Goal: Task Accomplishment & Management: Use online tool/utility

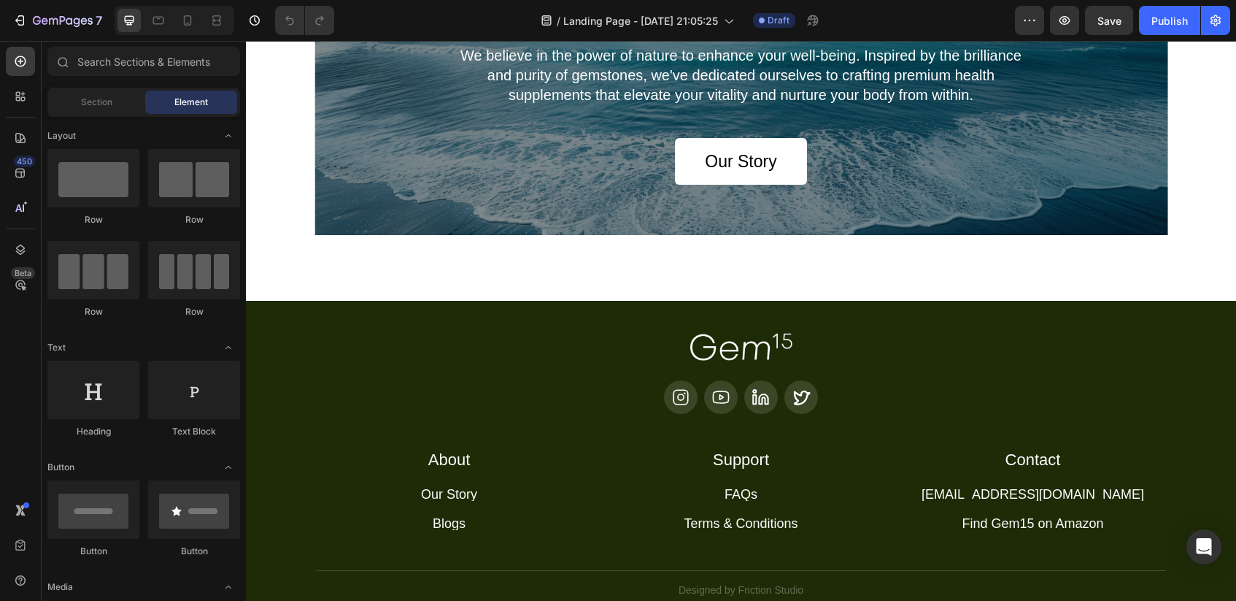
scroll to position [3267, 0]
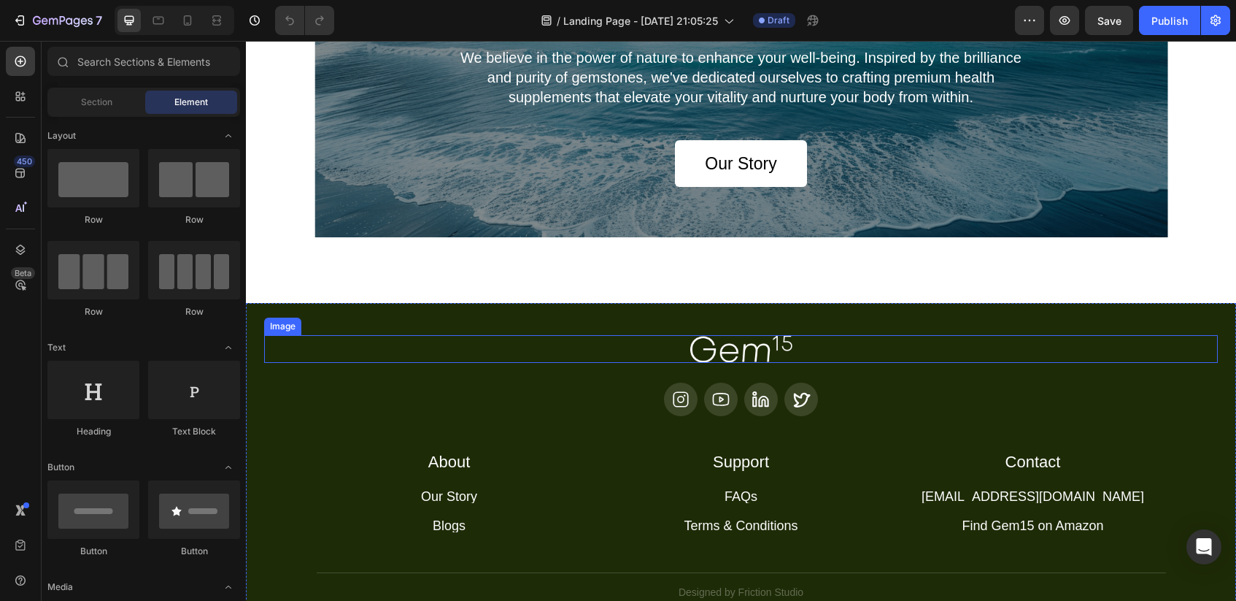
click at [733, 348] on img at bounding box center [741, 349] width 102 height 28
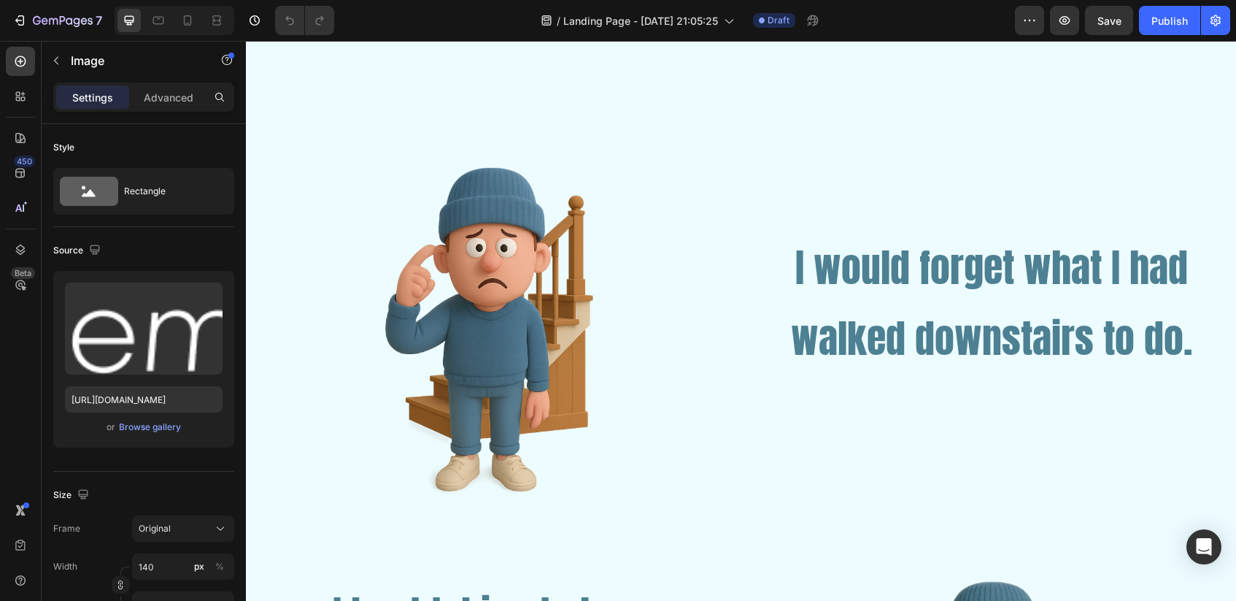
scroll to position [0, 0]
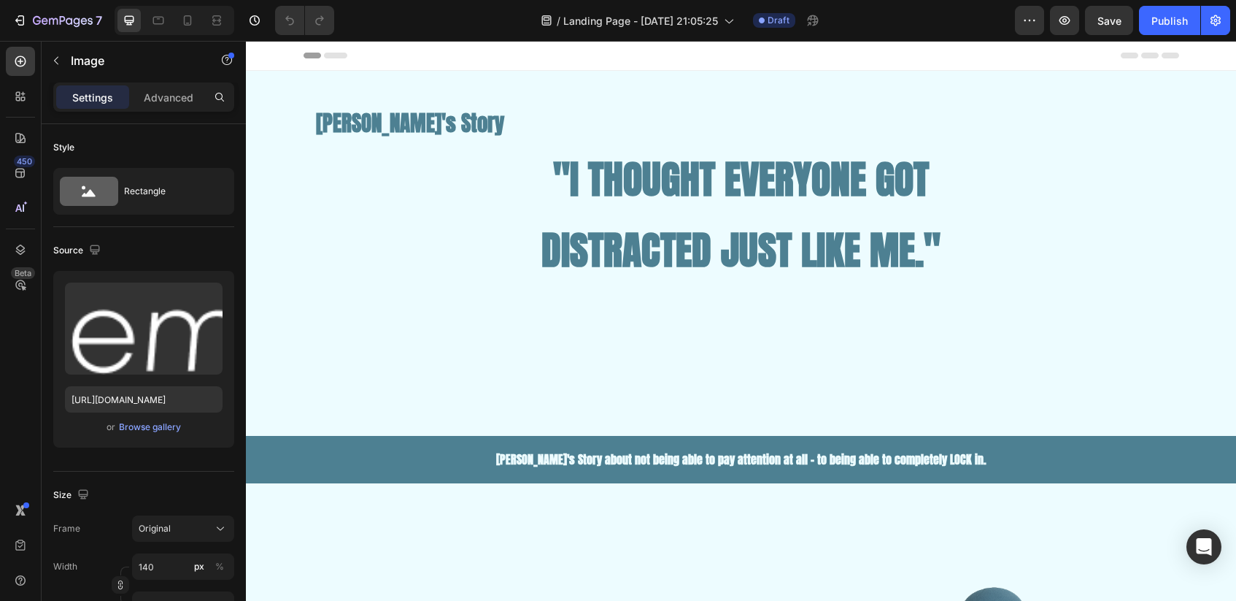
click at [329, 55] on icon at bounding box center [335, 56] width 23 height 6
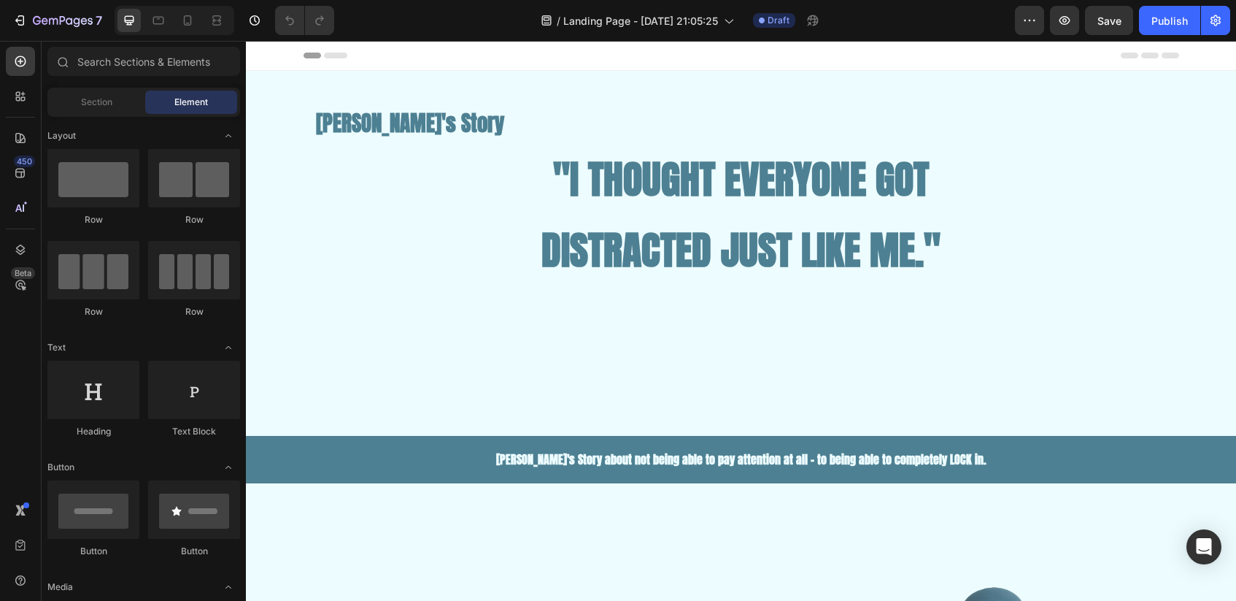
click at [332, 54] on icon at bounding box center [335, 56] width 23 height 6
click at [166, 20] on div at bounding box center [158, 20] width 23 height 23
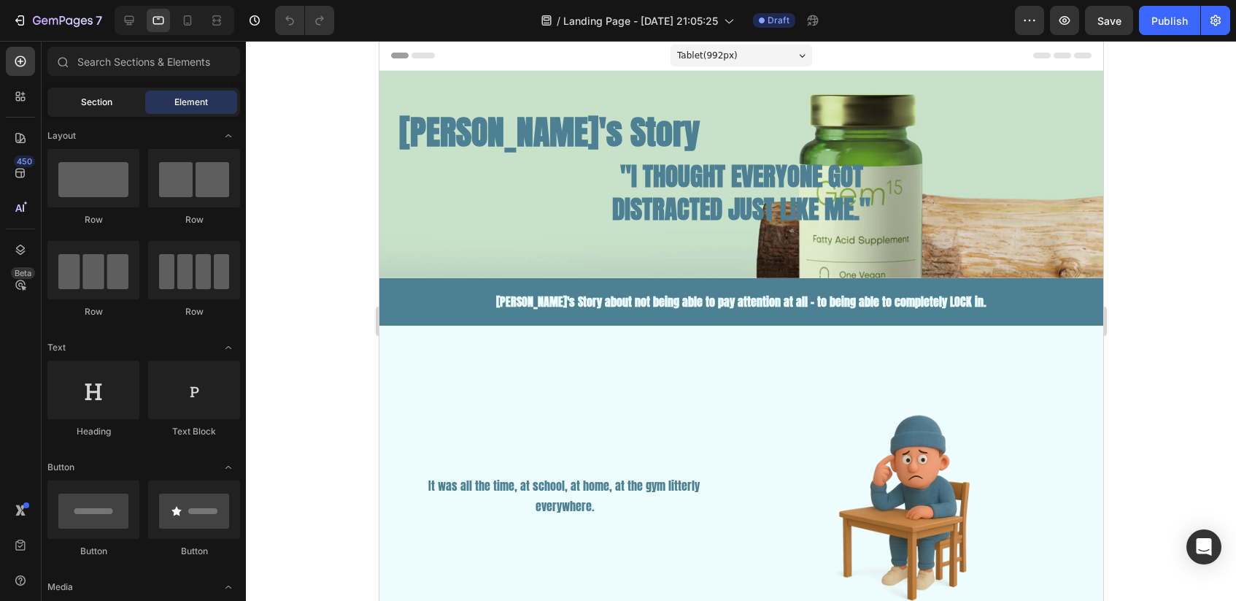
click at [74, 104] on div "Section" at bounding box center [96, 101] width 92 height 23
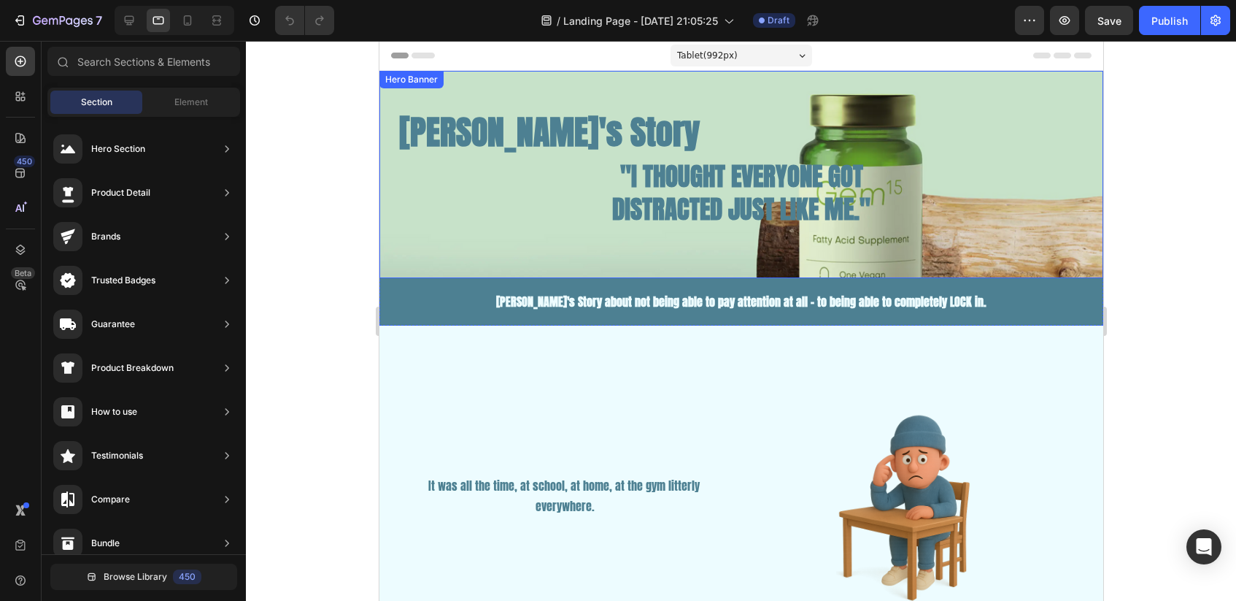
click at [683, 88] on div "[PERSON_NAME]'s Story Text Block Heading "I THOUGHT EVERYONE GOT DISTRACTED JUS…" at bounding box center [741, 174] width 724 height 207
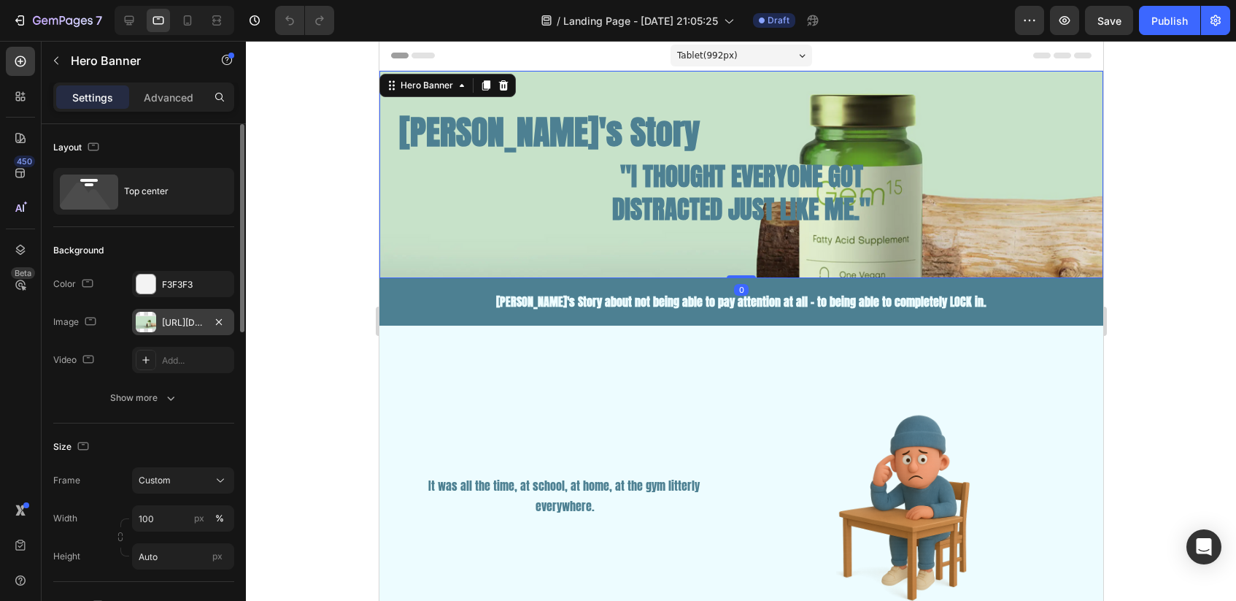
click at [174, 320] on div "[URL][DOMAIN_NAME]" at bounding box center [183, 322] width 42 height 13
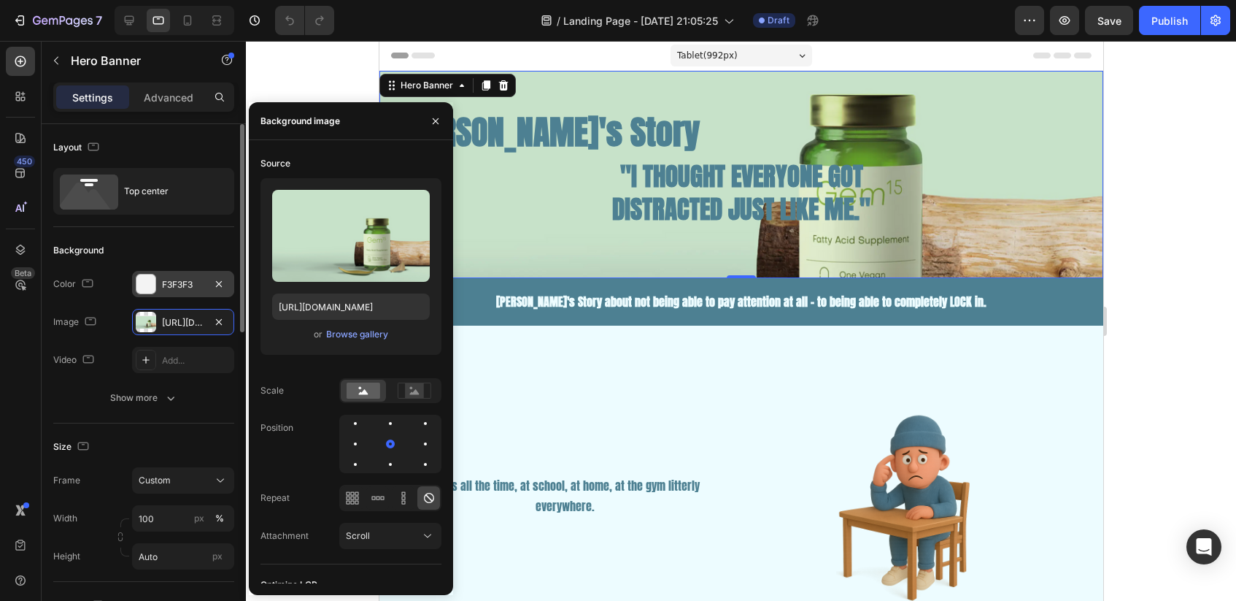
click at [150, 279] on div at bounding box center [145, 283] width 19 height 19
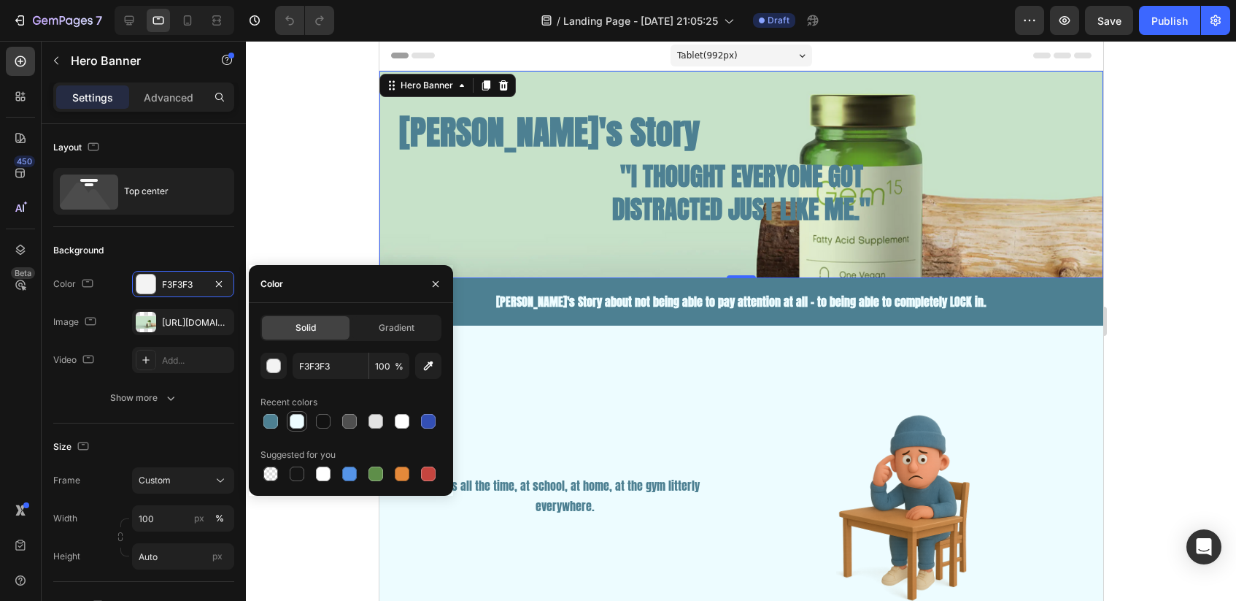
click at [298, 425] on div at bounding box center [297, 421] width 15 height 15
type input "EDFCFF"
click at [217, 323] on icon "button" at bounding box center [219, 321] width 6 height 6
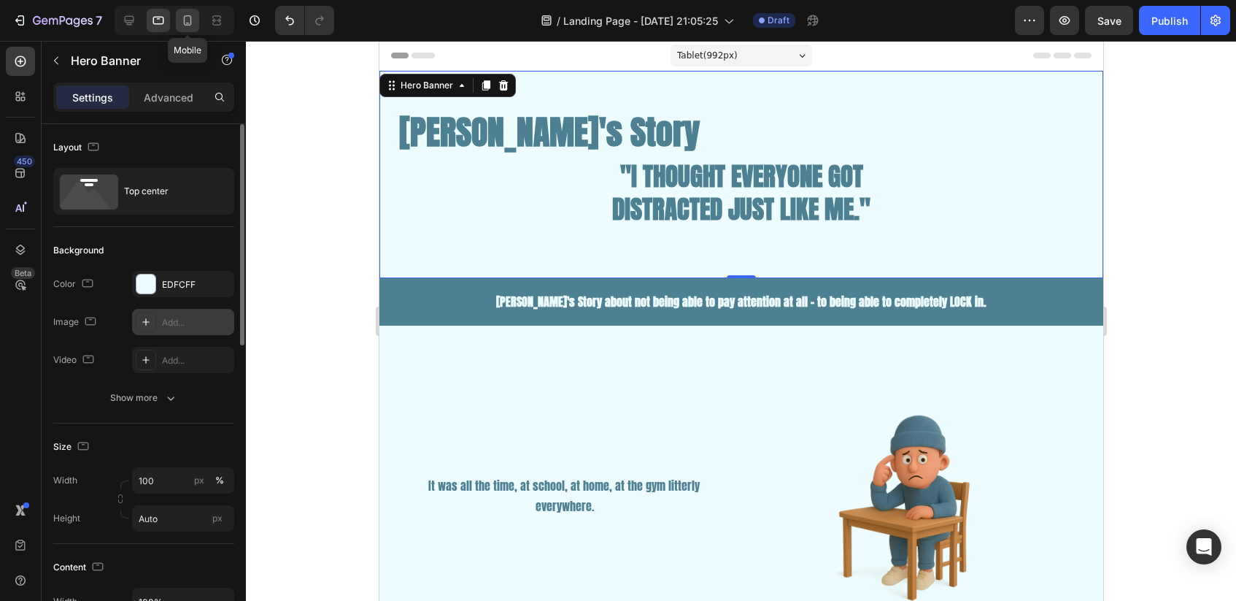
click at [188, 26] on icon at bounding box center [187, 20] width 15 height 15
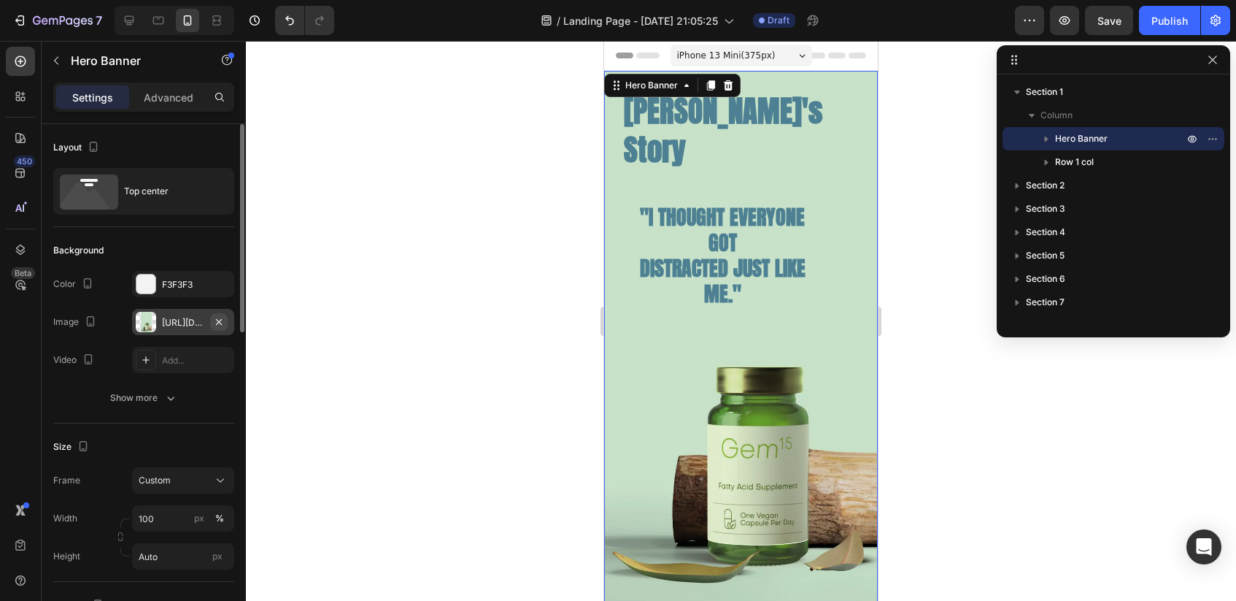
click at [222, 325] on icon "button" at bounding box center [219, 322] width 12 height 12
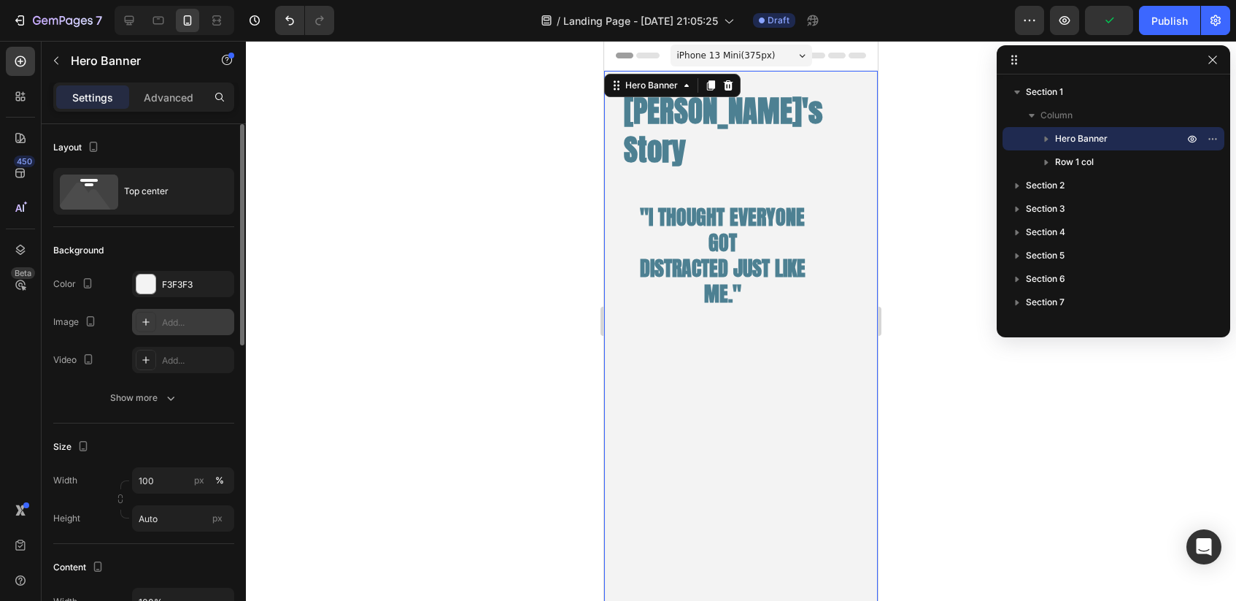
click at [754, 70] on div "iPhone 13 Mini ( 375 px) iPhone 13 Mini iPhone 13 Pro iPhone 11 Pro Max iPhone …" at bounding box center [742, 56] width 142 height 29
click at [748, 62] on span "iPhone 13 Mini ( 375 px)" at bounding box center [726, 55] width 99 height 15
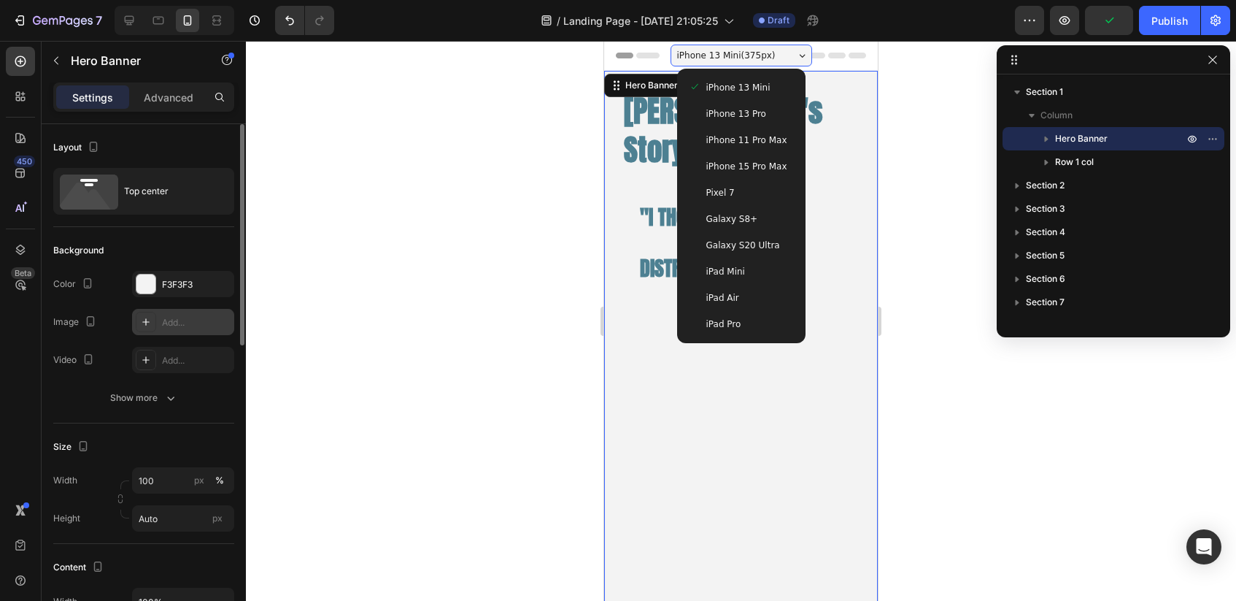
click at [760, 166] on span "iPhone 15 Pro Max" at bounding box center [746, 166] width 81 height 15
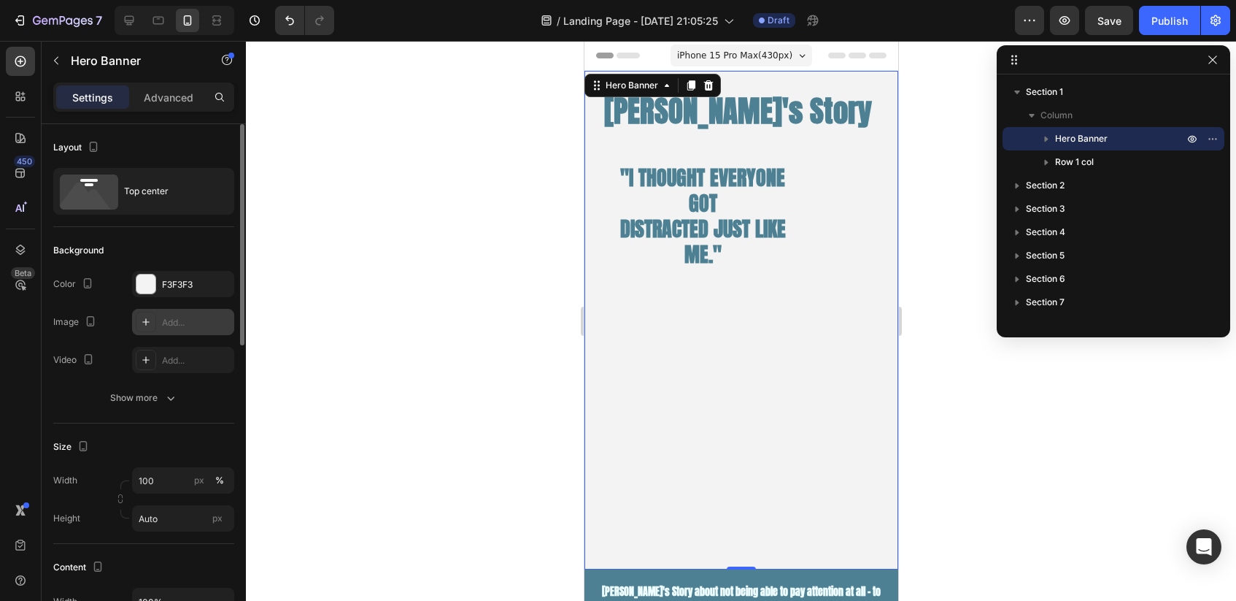
click at [734, 57] on span "iPhone 15 Pro Max ( 430 px)" at bounding box center [733, 55] width 115 height 15
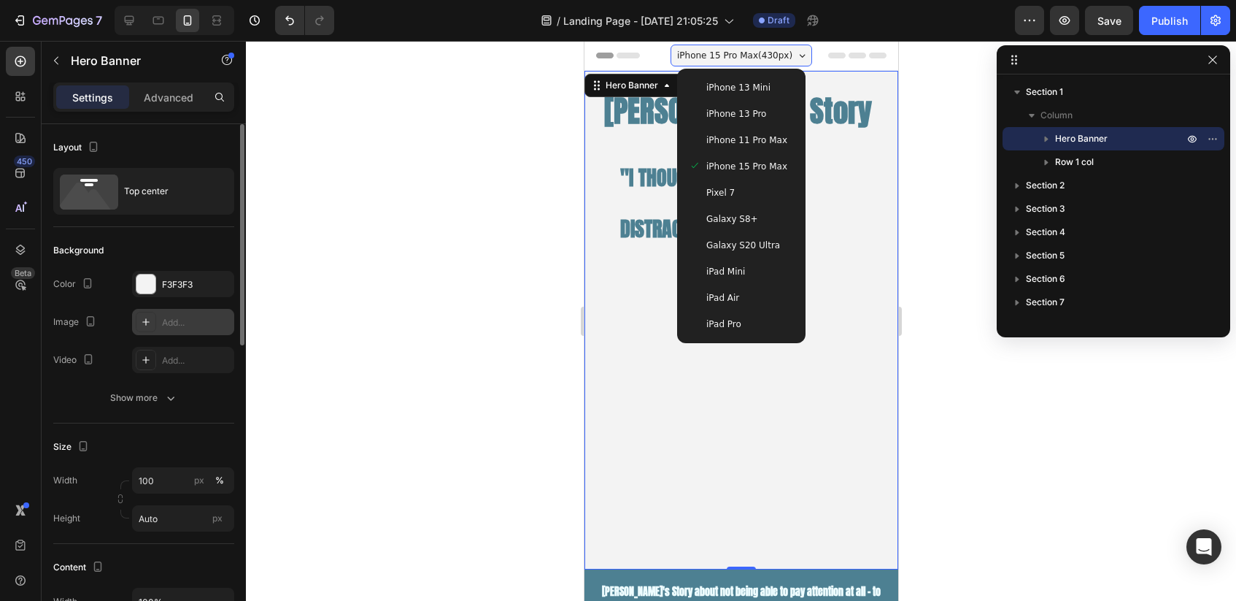
click at [739, 101] on div "iPhone 13 Pro" at bounding box center [740, 114] width 117 height 26
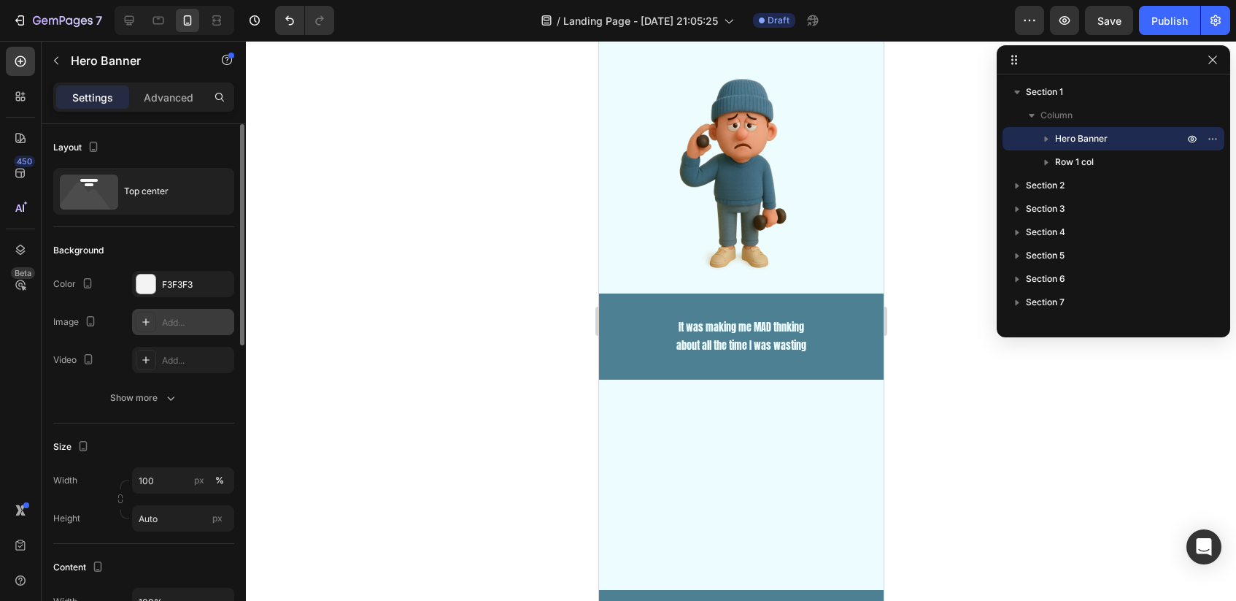
scroll to position [1178, 0]
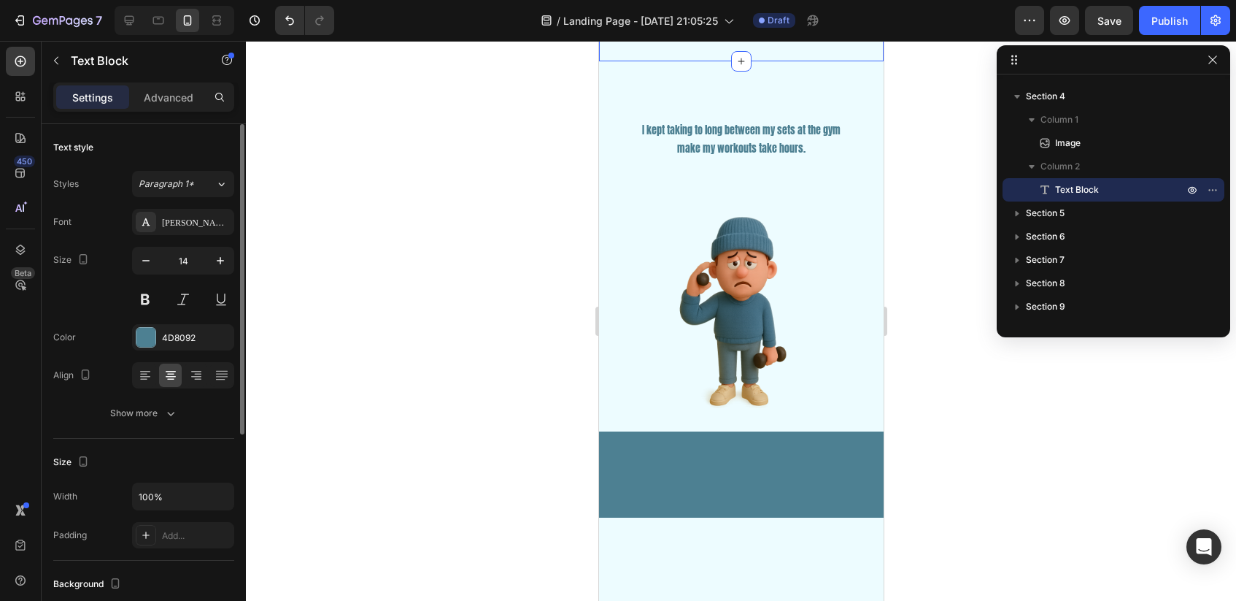
scroll to position [900, 0]
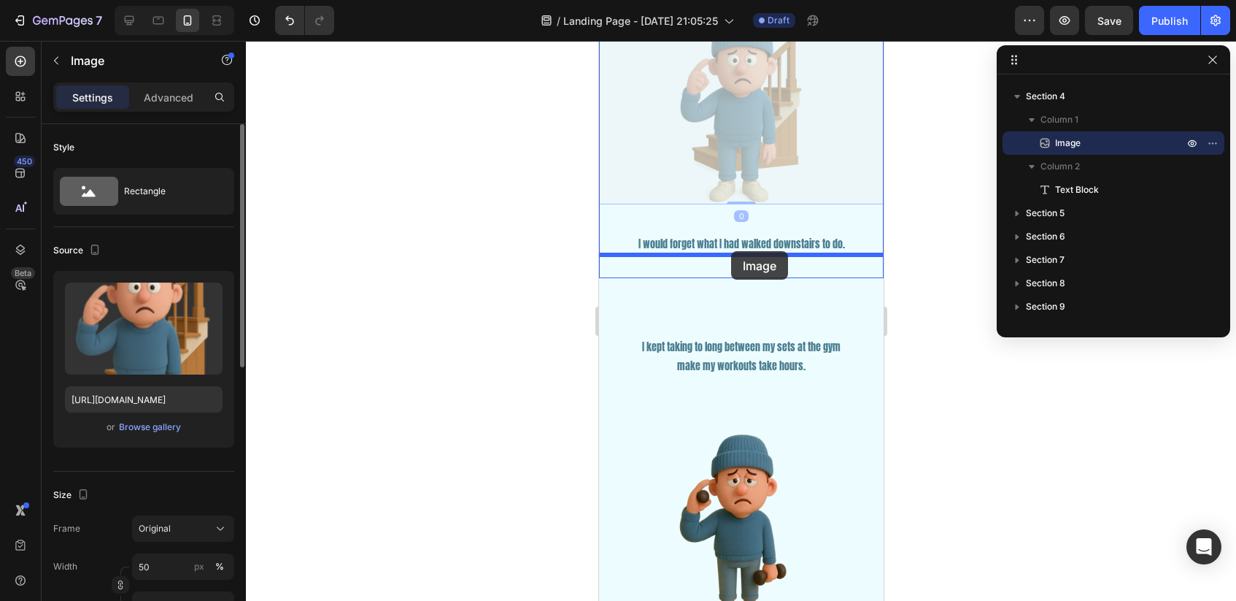
drag, startPoint x: 730, startPoint y: 137, endPoint x: 730, endPoint y: 252, distance: 114.6
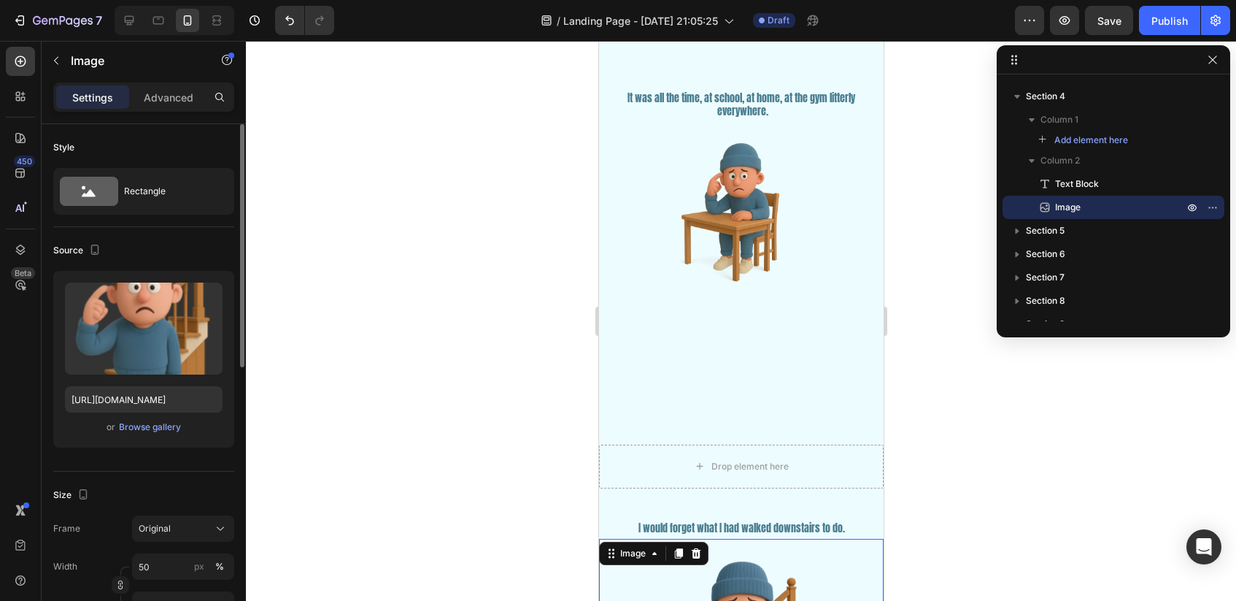
scroll to position [694, 0]
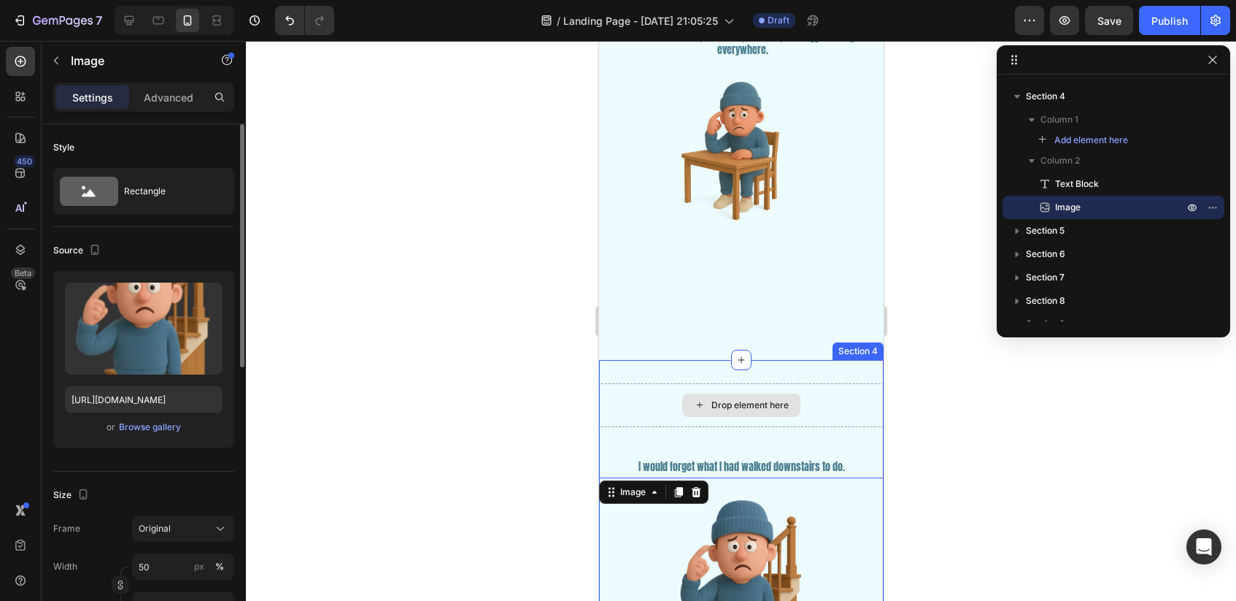
click at [806, 387] on div "Drop element here" at bounding box center [740, 405] width 285 height 44
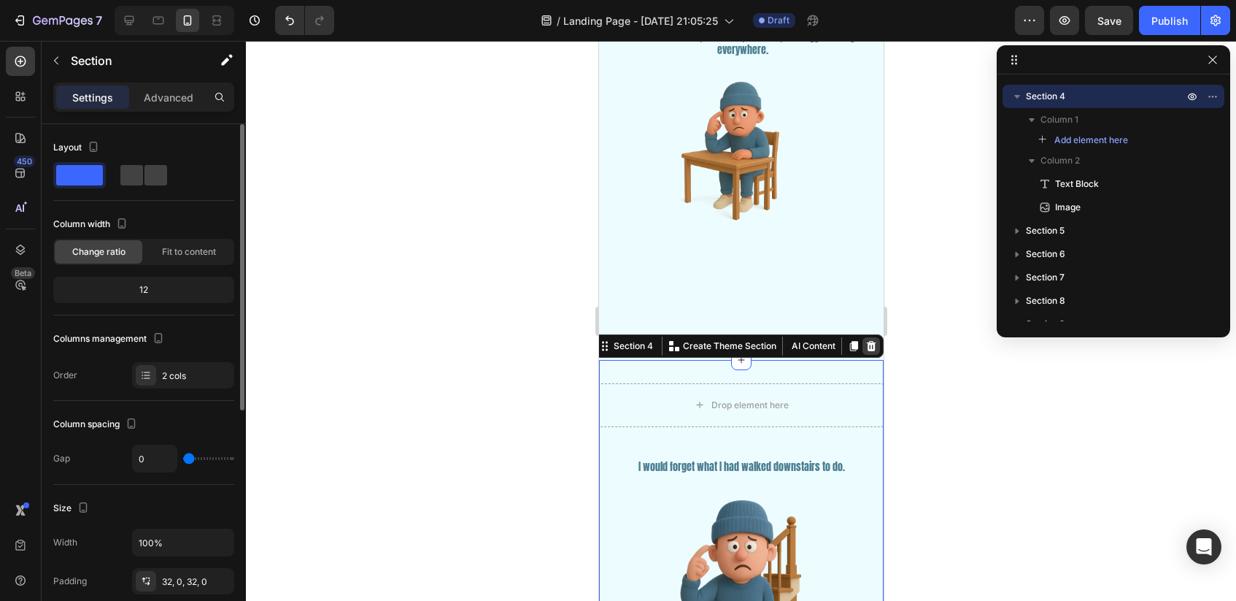
click at [868, 344] on icon at bounding box center [870, 346] width 9 height 10
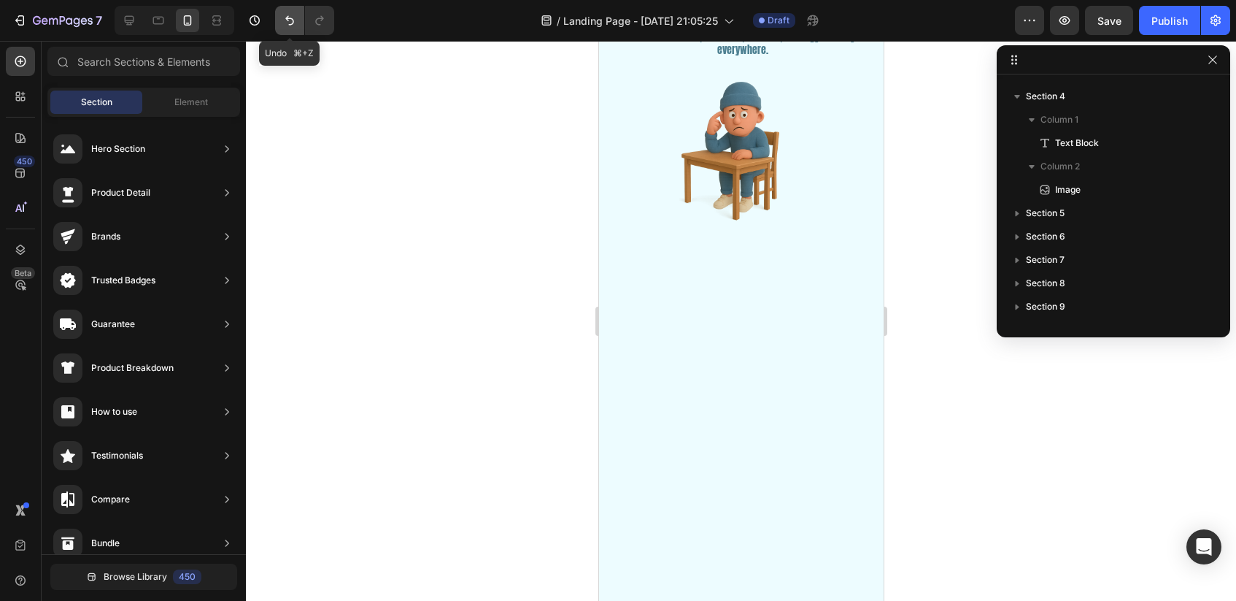
click at [288, 17] on icon "Undo/Redo" at bounding box center [289, 20] width 15 height 15
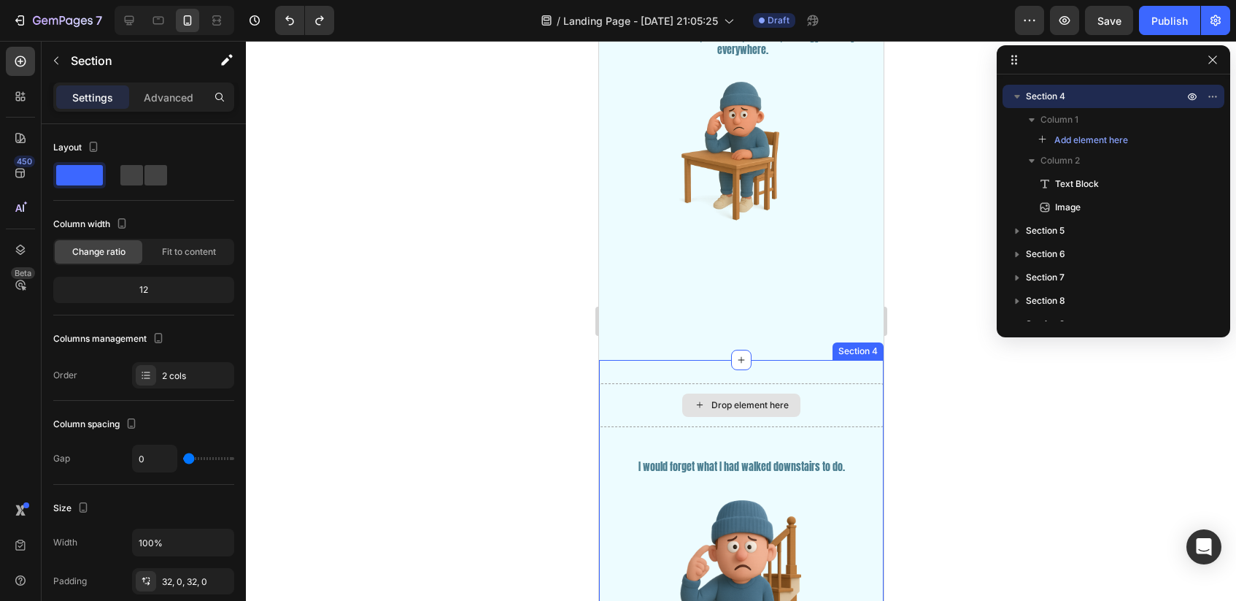
click at [823, 406] on div "Drop element here" at bounding box center [740, 405] width 285 height 44
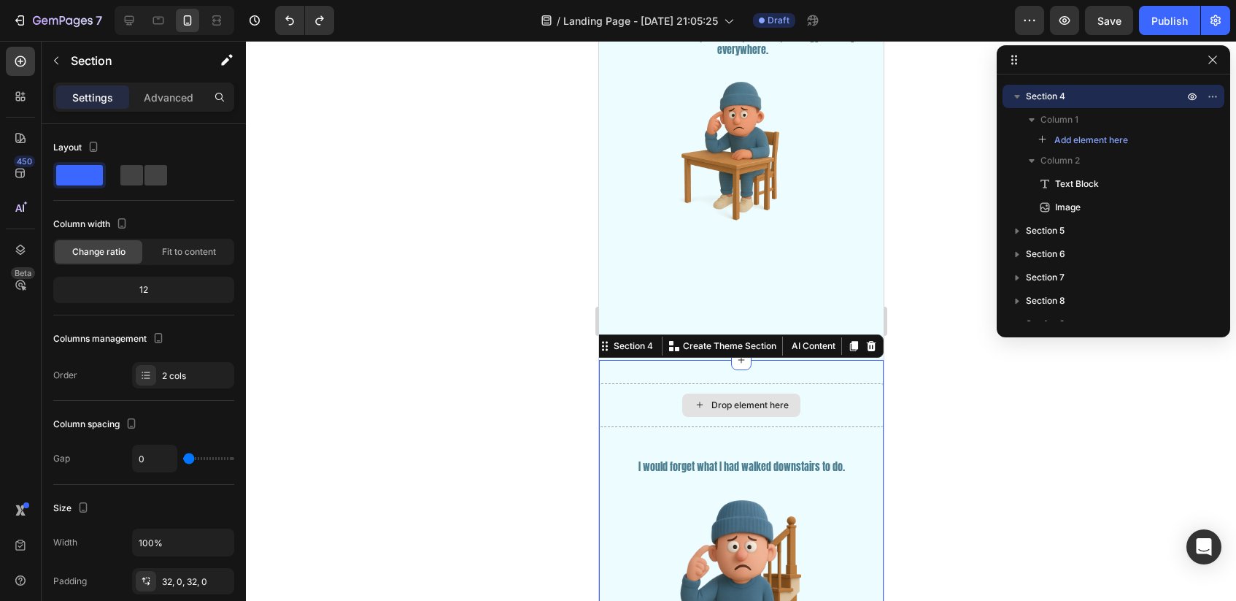
click at [809, 406] on div "Drop element here" at bounding box center [740, 405] width 285 height 44
click at [816, 421] on div "Drop element here" at bounding box center [740, 405] width 285 height 44
click at [128, 20] on icon at bounding box center [129, 20] width 9 height 9
type input "16"
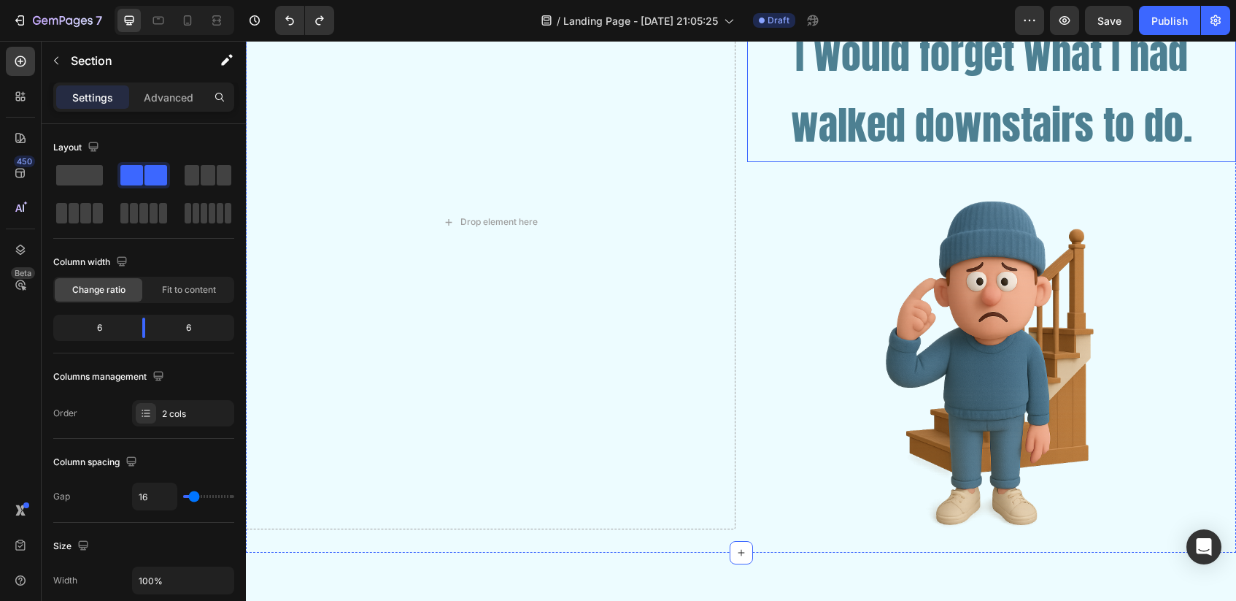
scroll to position [1300, 0]
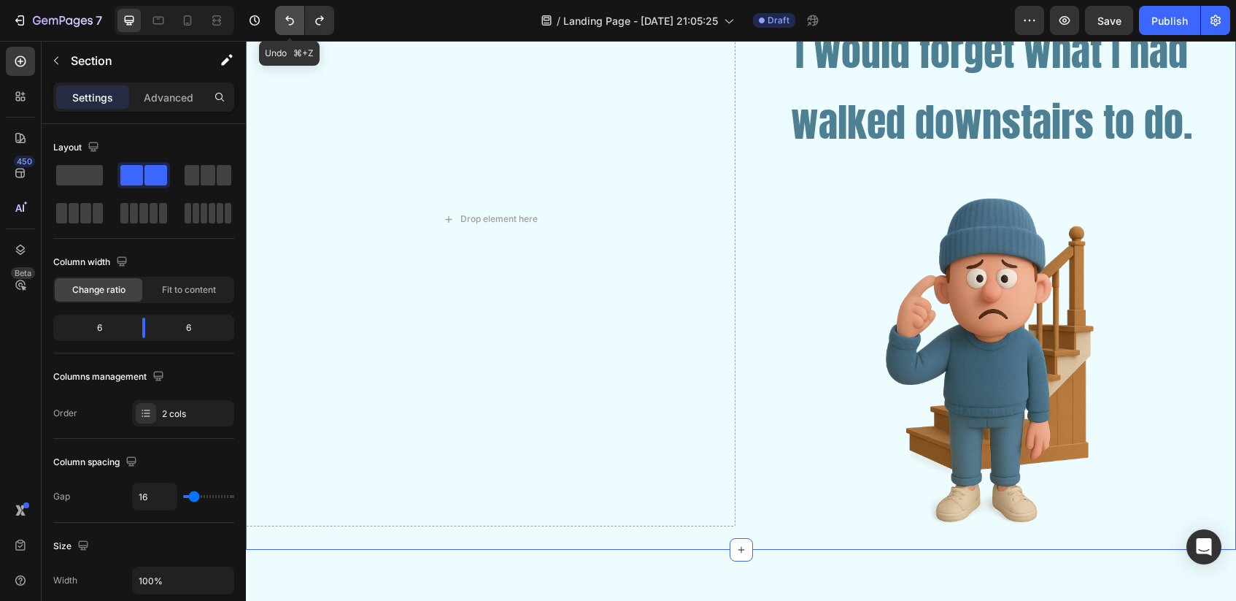
click at [279, 19] on button "Undo/Redo" at bounding box center [289, 20] width 29 height 29
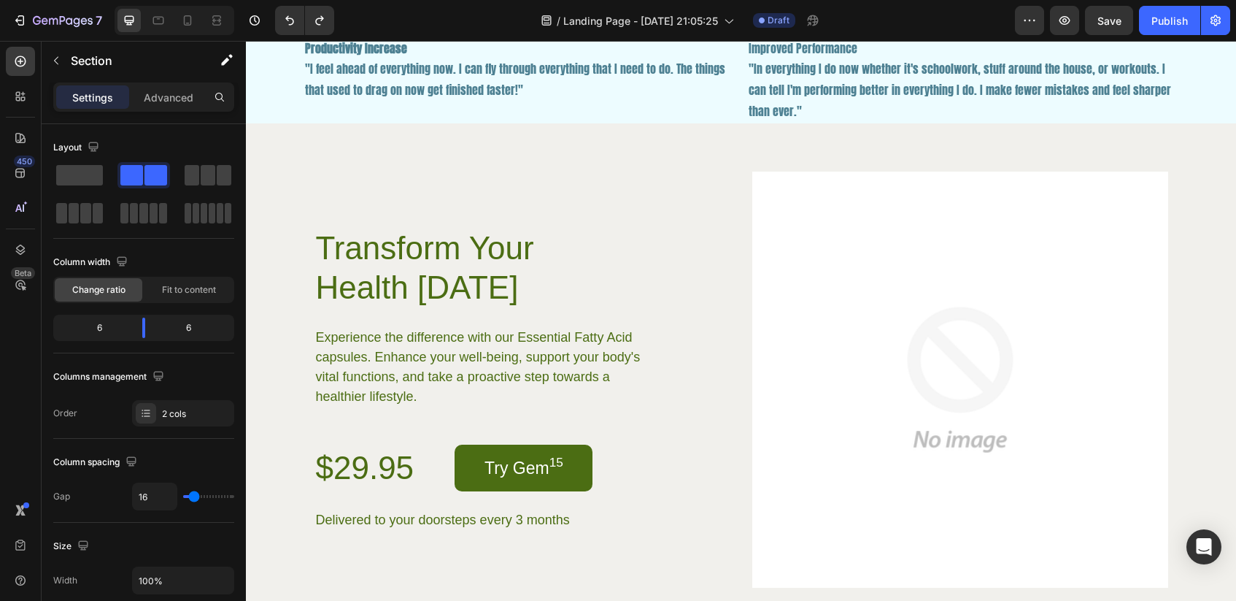
scroll to position [2717, 0]
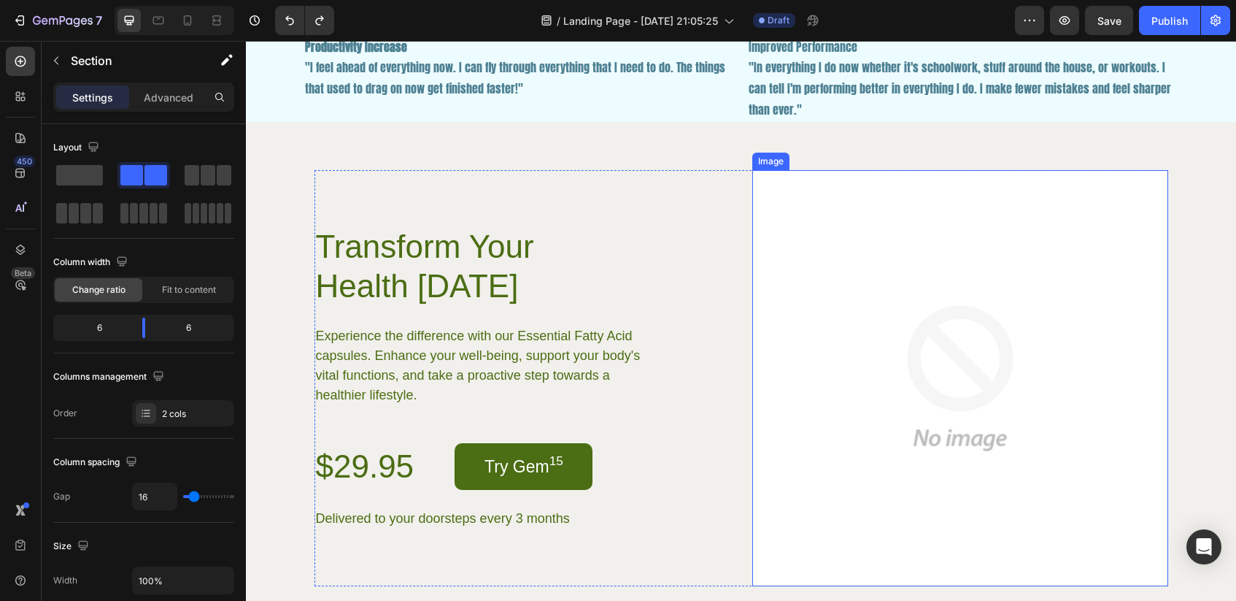
click at [870, 245] on img at bounding box center [960, 378] width 416 height 416
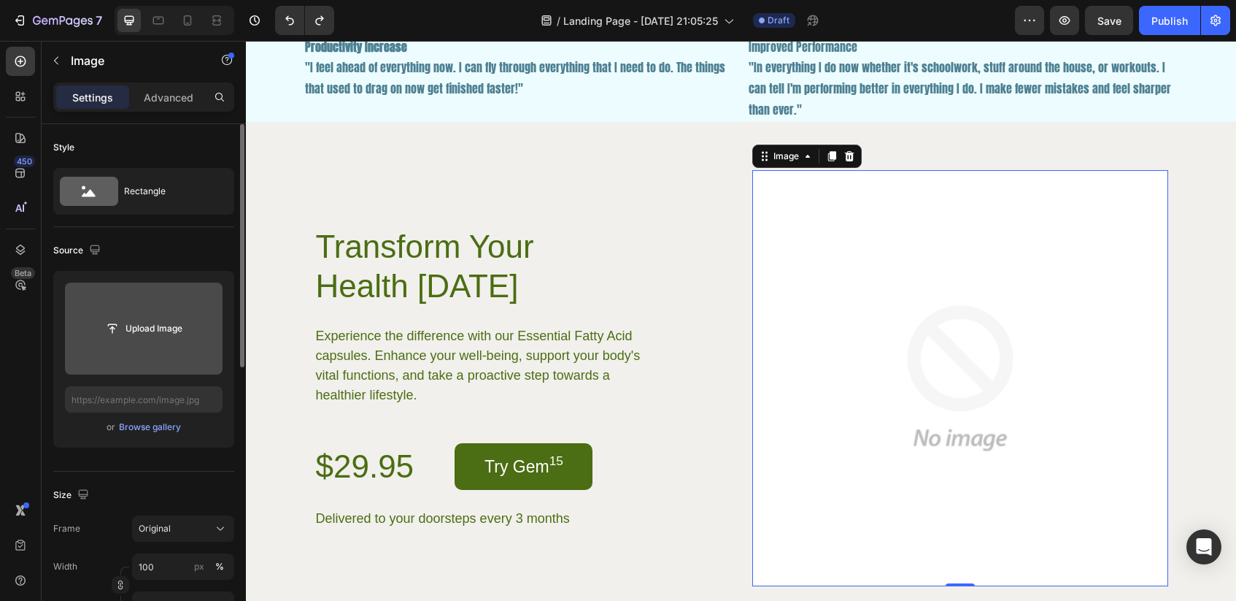
click at [182, 327] on input "file" at bounding box center [143, 328] width 101 height 25
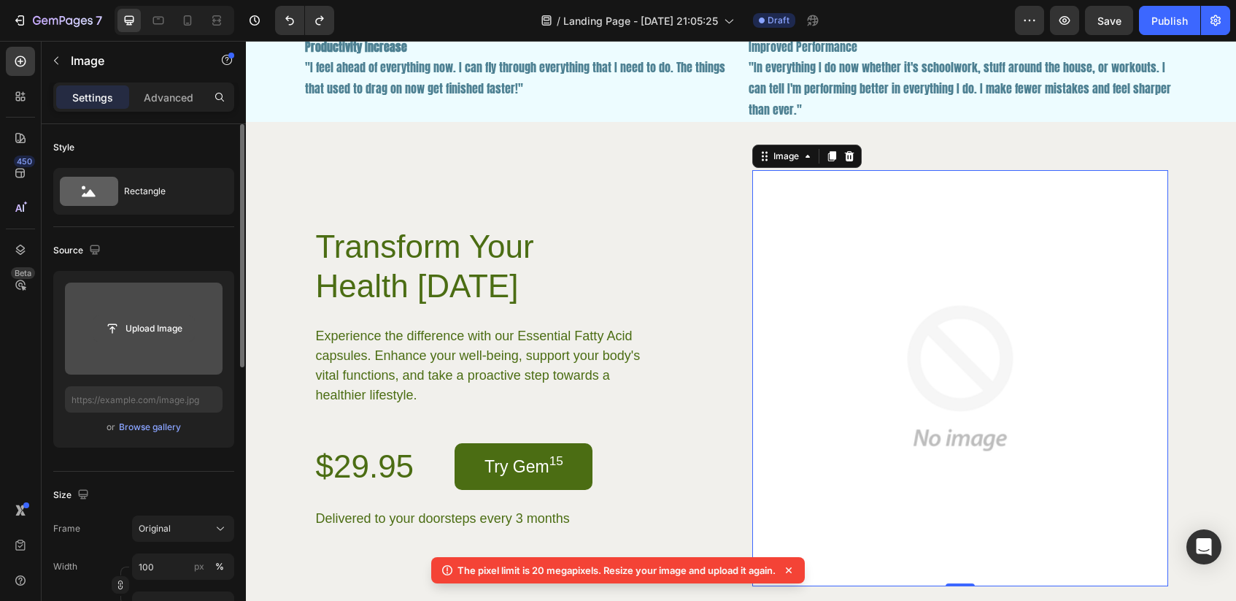
click at [164, 336] on input "file" at bounding box center [143, 328] width 101 height 25
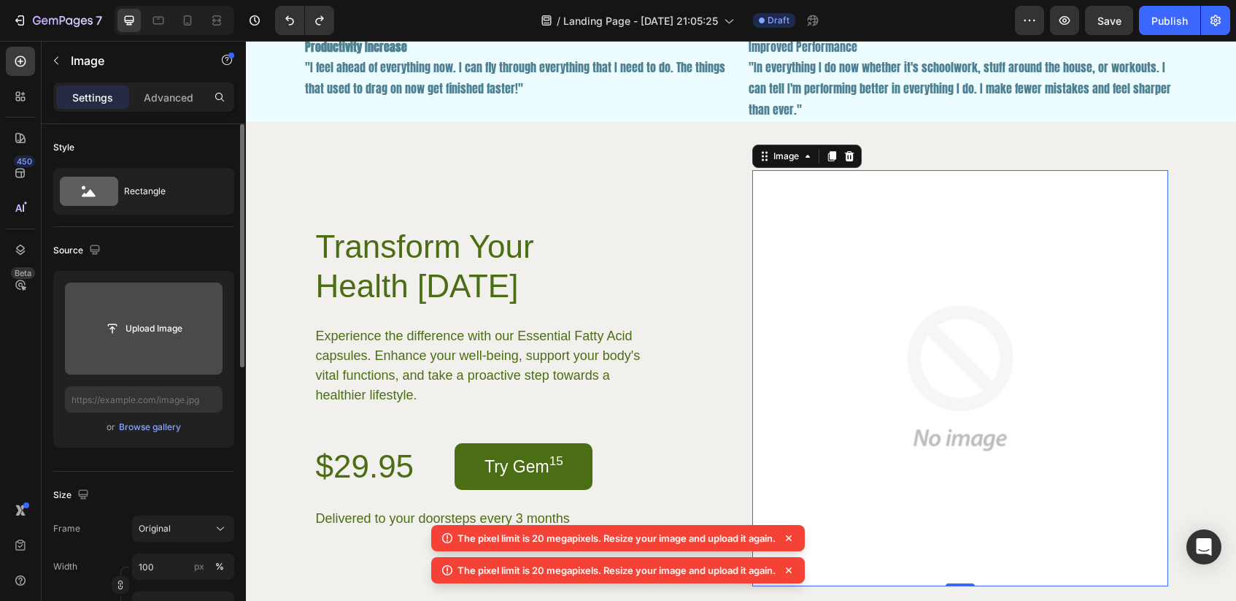
click at [790, 568] on icon at bounding box center [789, 570] width 6 height 6
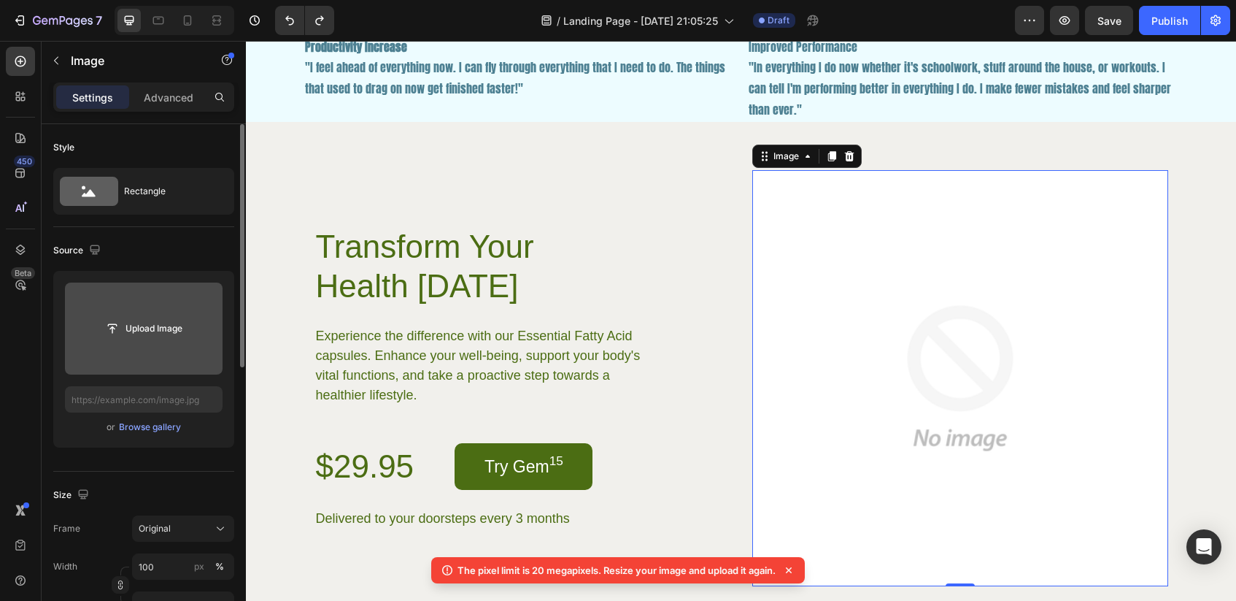
click at [790, 568] on icon at bounding box center [788, 570] width 15 height 15
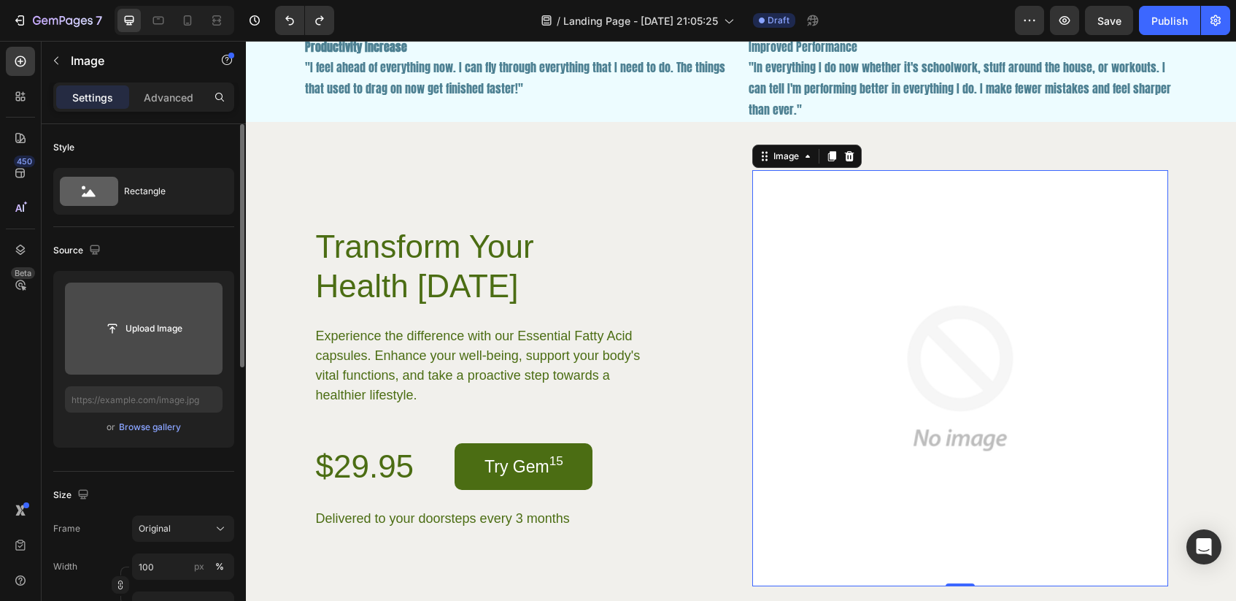
click at [174, 306] on input "file" at bounding box center [144, 328] width 158 height 92
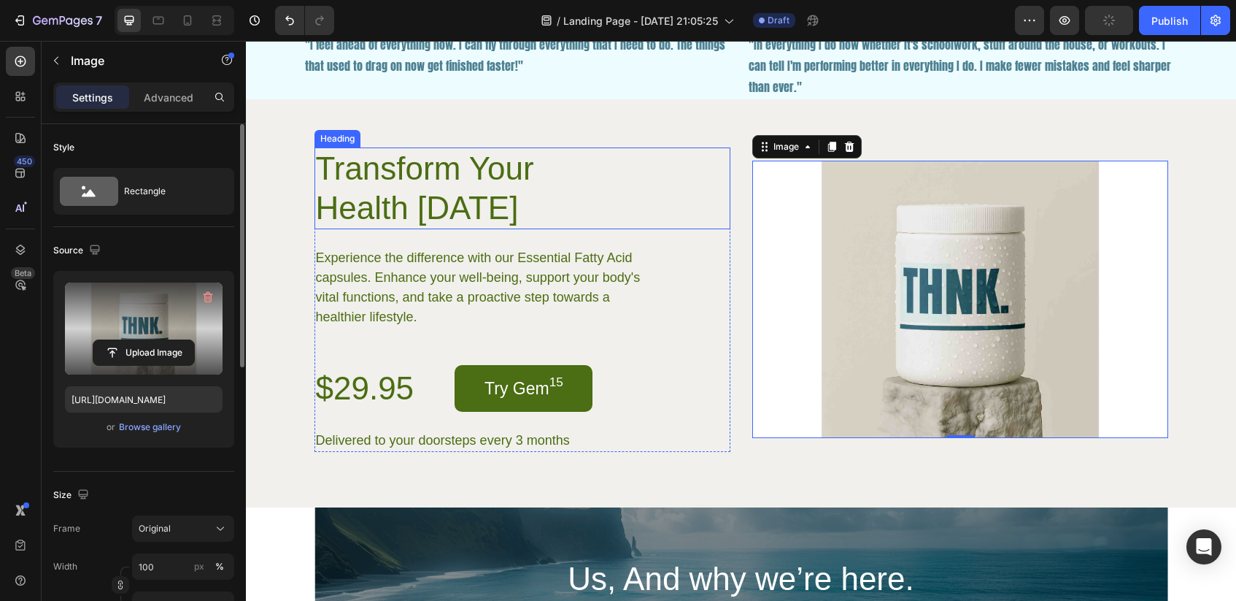
scroll to position [2742, 0]
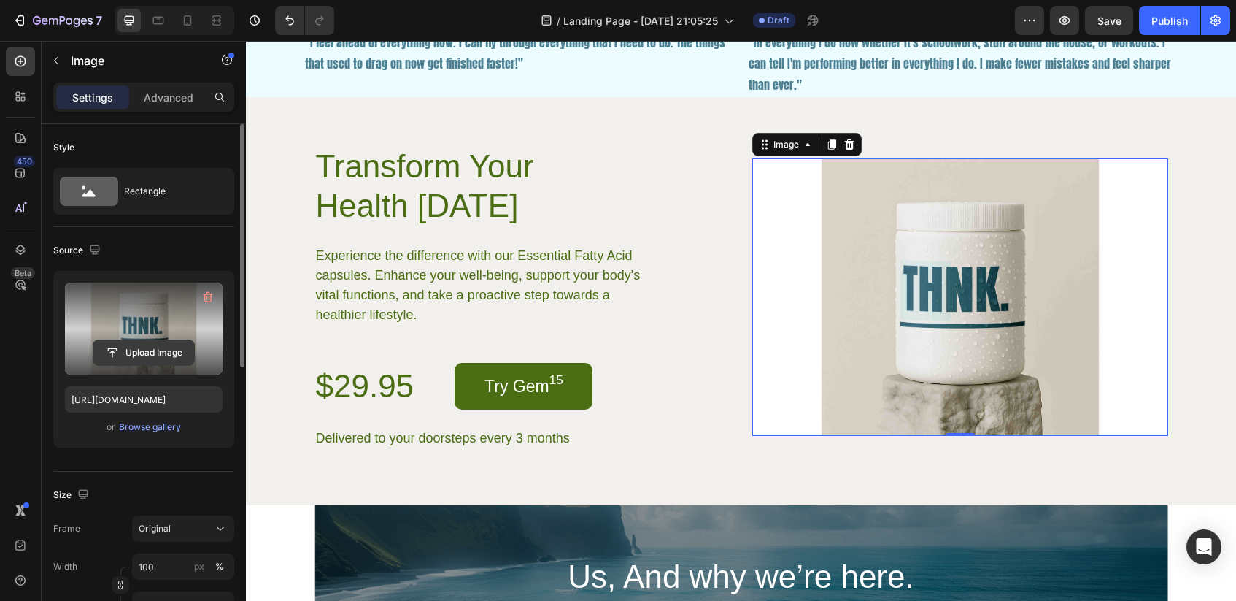
click at [142, 346] on input "file" at bounding box center [143, 352] width 101 height 25
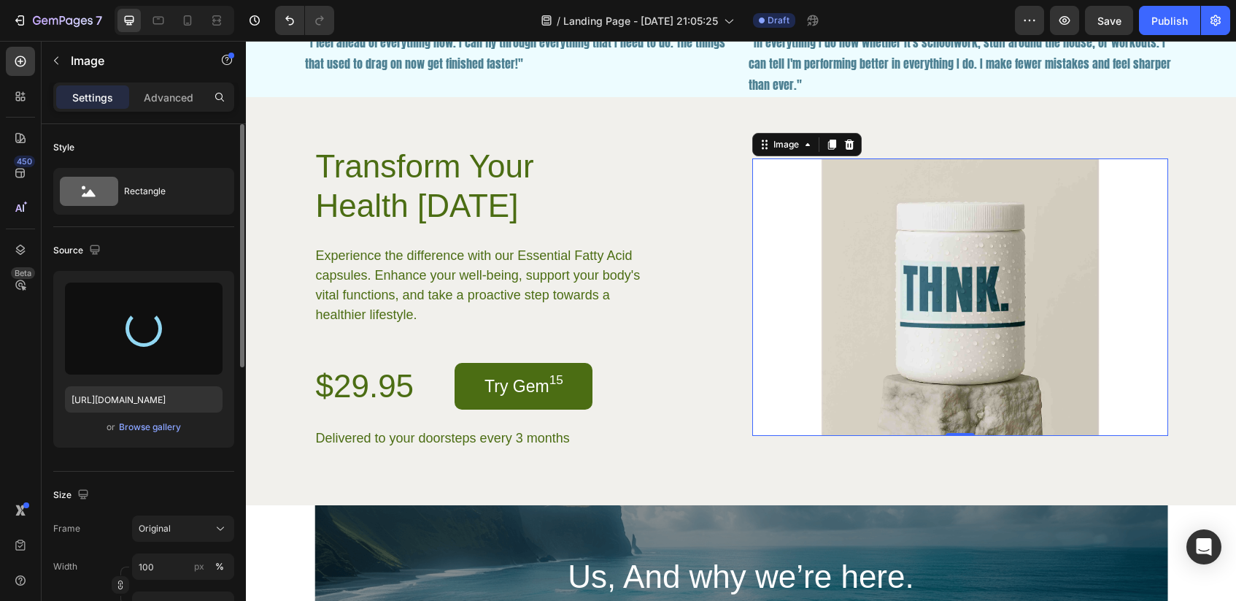
type input "[URL][DOMAIN_NAME]"
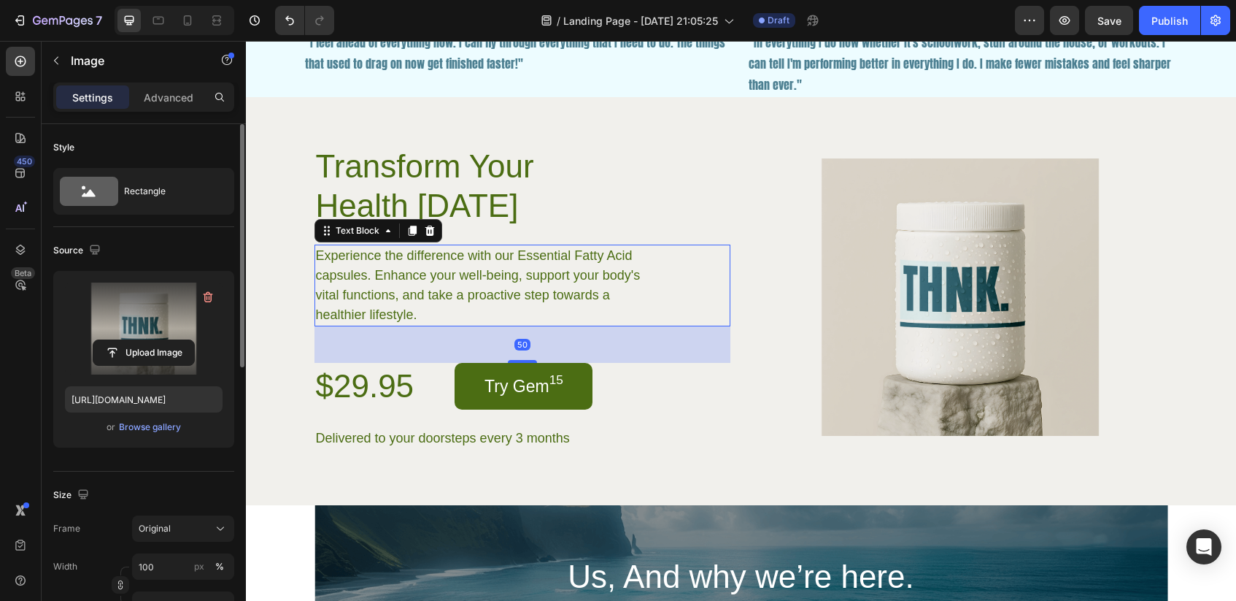
click at [695, 263] on div "Experience the difference with our Essential Fatty Acid capsules. Enhance your …" at bounding box center [522, 285] width 416 height 82
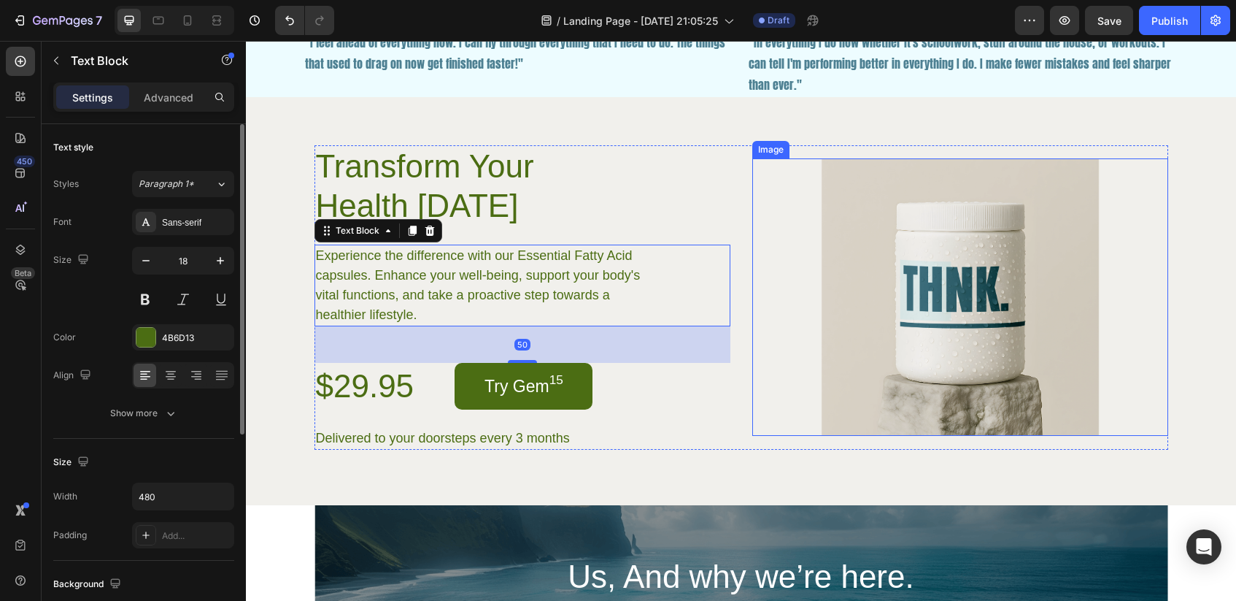
click at [790, 220] on img at bounding box center [960, 296] width 416 height 277
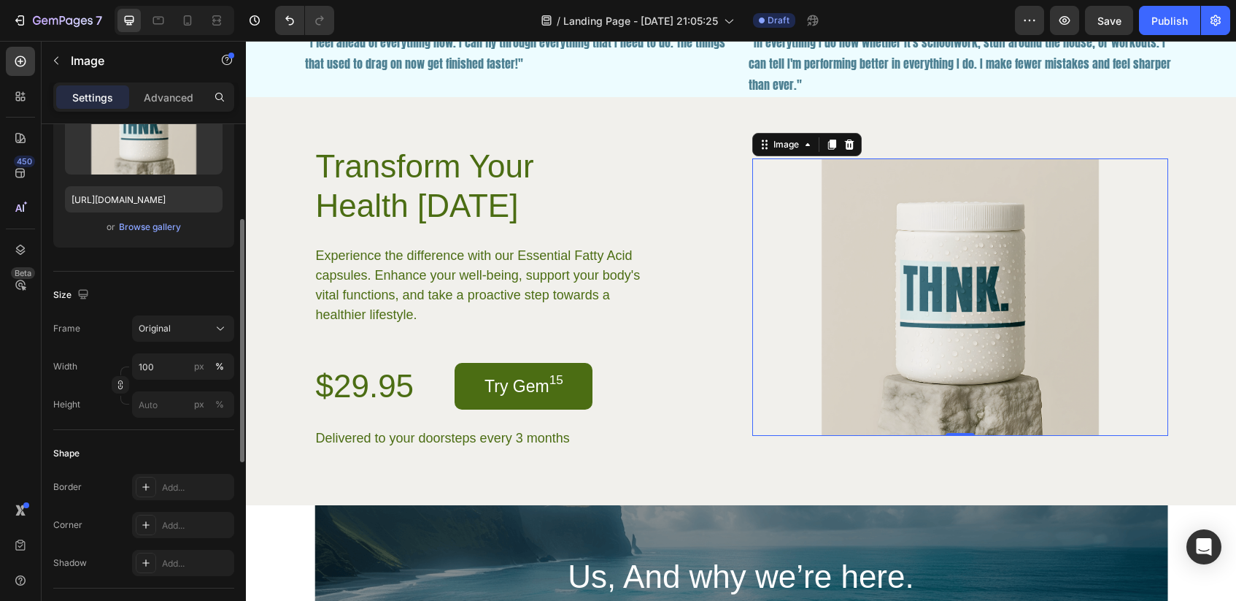
scroll to position [201, 0]
click at [158, 97] on p "Advanced" at bounding box center [169, 97] width 50 height 15
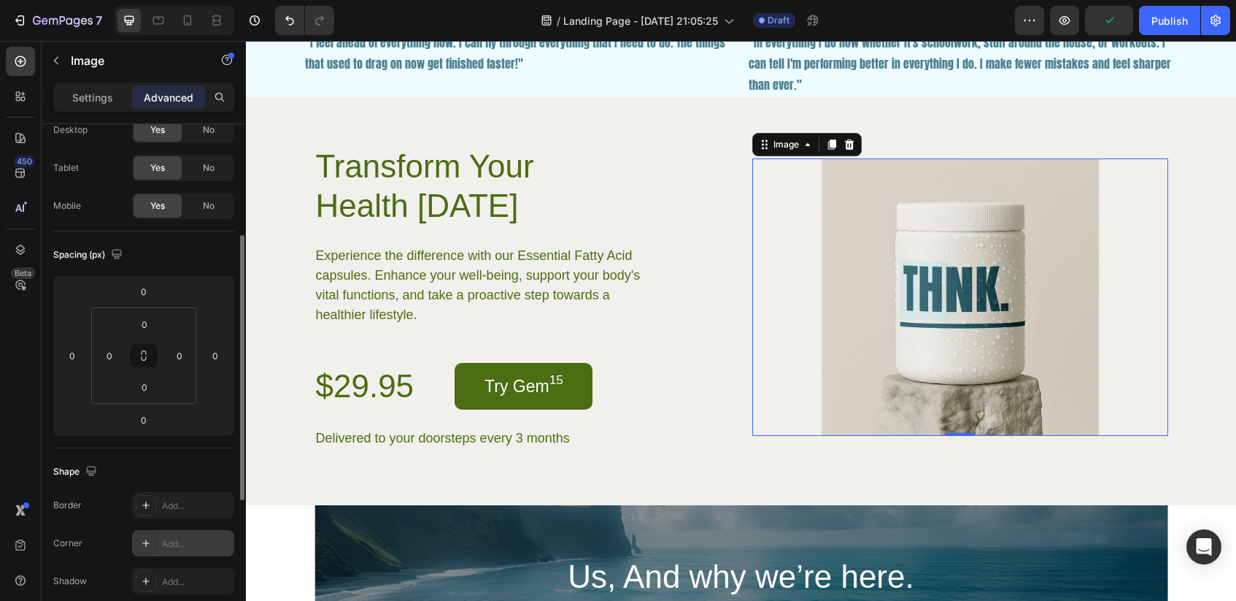
scroll to position [0, 0]
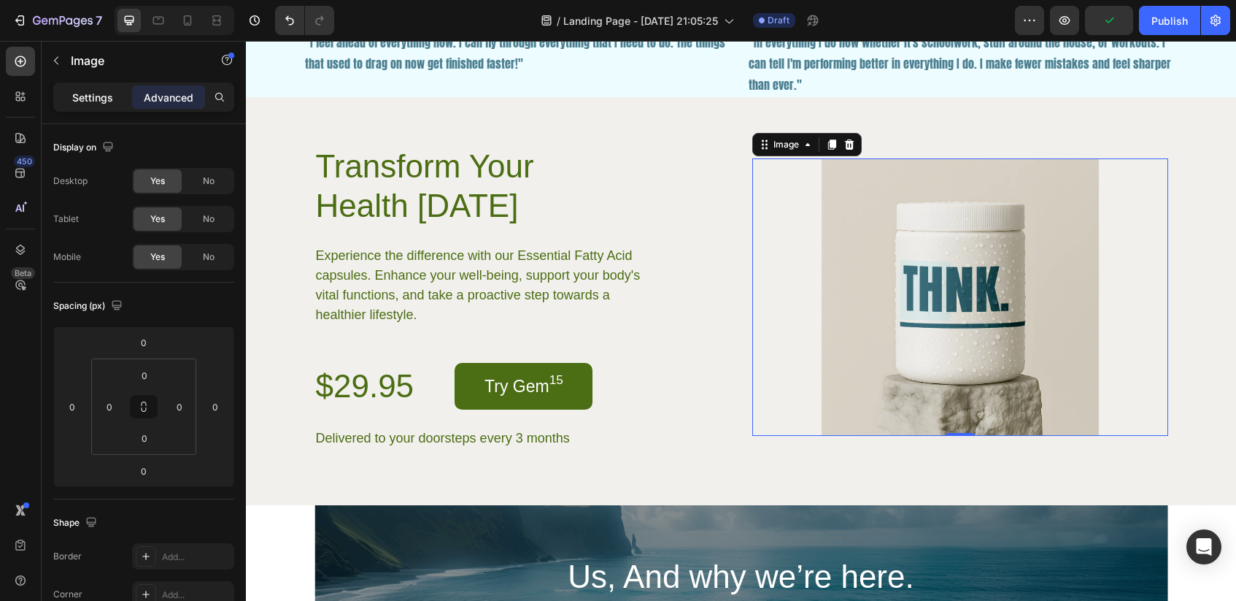
click at [94, 99] on p "Settings" at bounding box center [92, 97] width 41 height 15
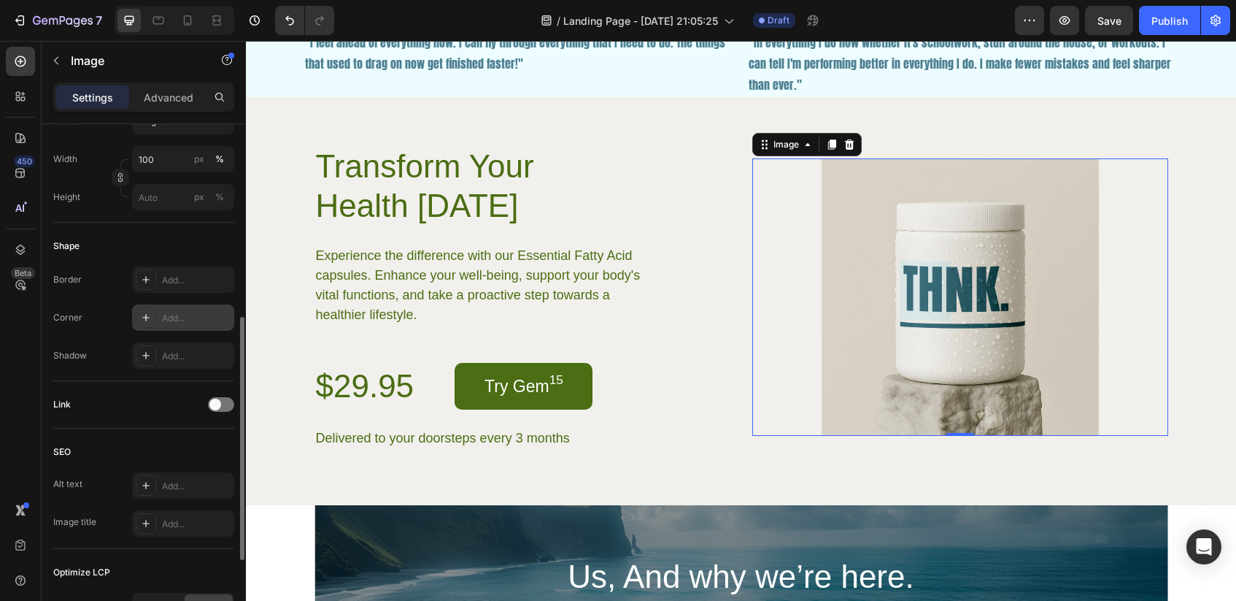
scroll to position [406, 0]
click at [149, 317] on icon at bounding box center [145, 317] width 7 height 7
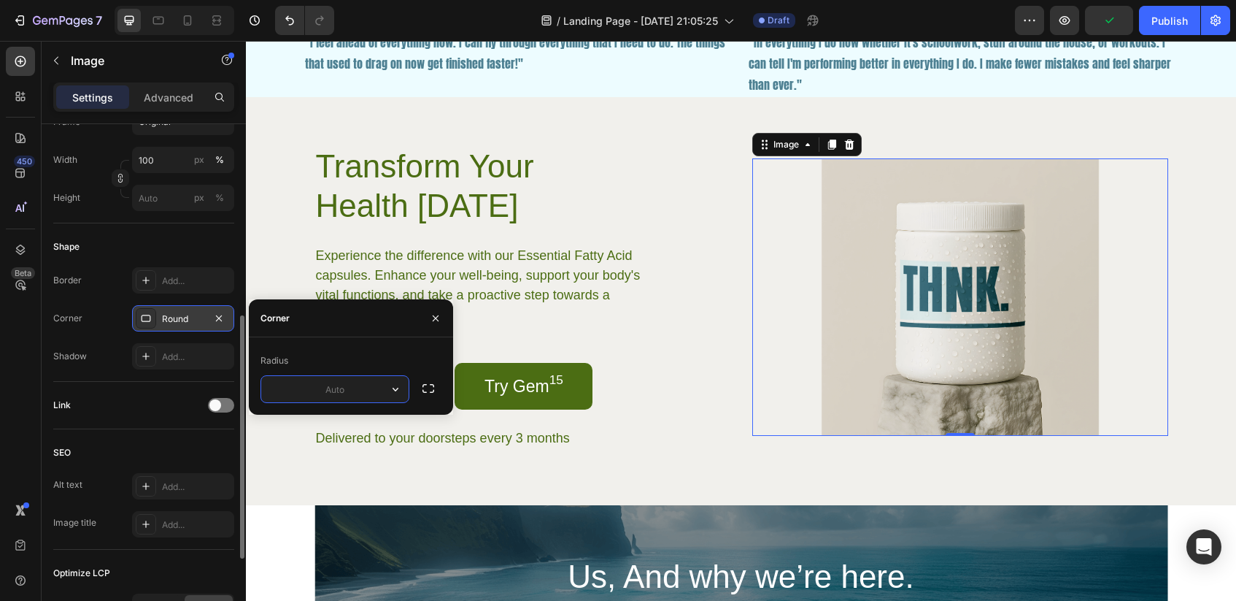
type input "9"
click at [220, 323] on icon "button" at bounding box center [219, 318] width 12 height 12
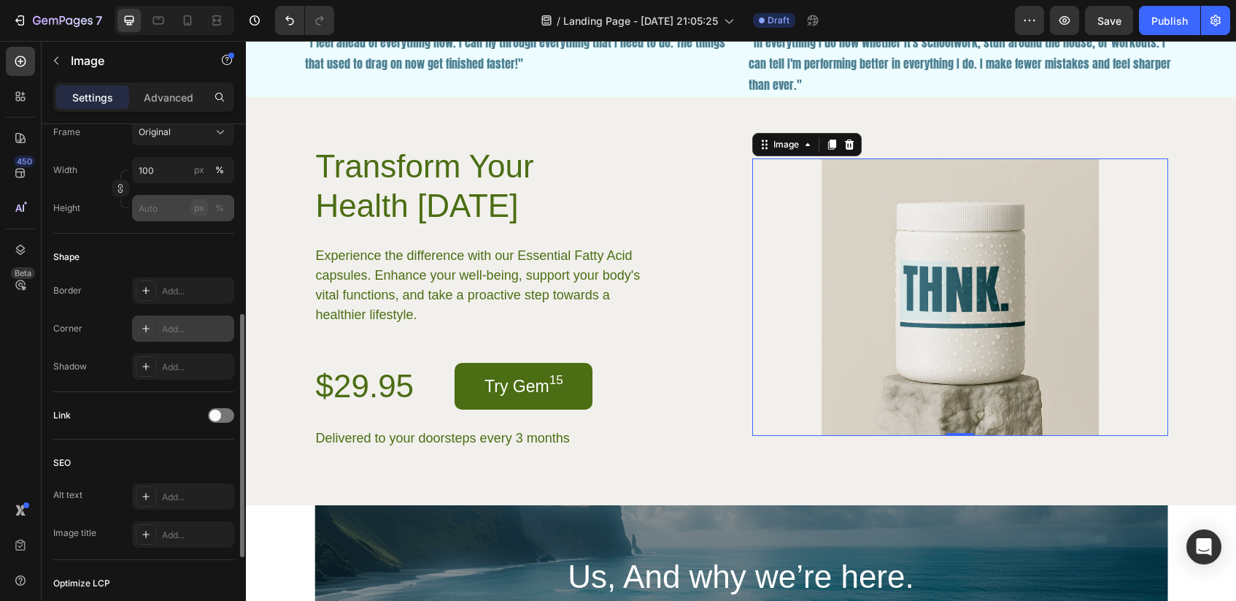
scroll to position [398, 0]
click at [166, 282] on div "Add..." at bounding box center [196, 288] width 69 height 13
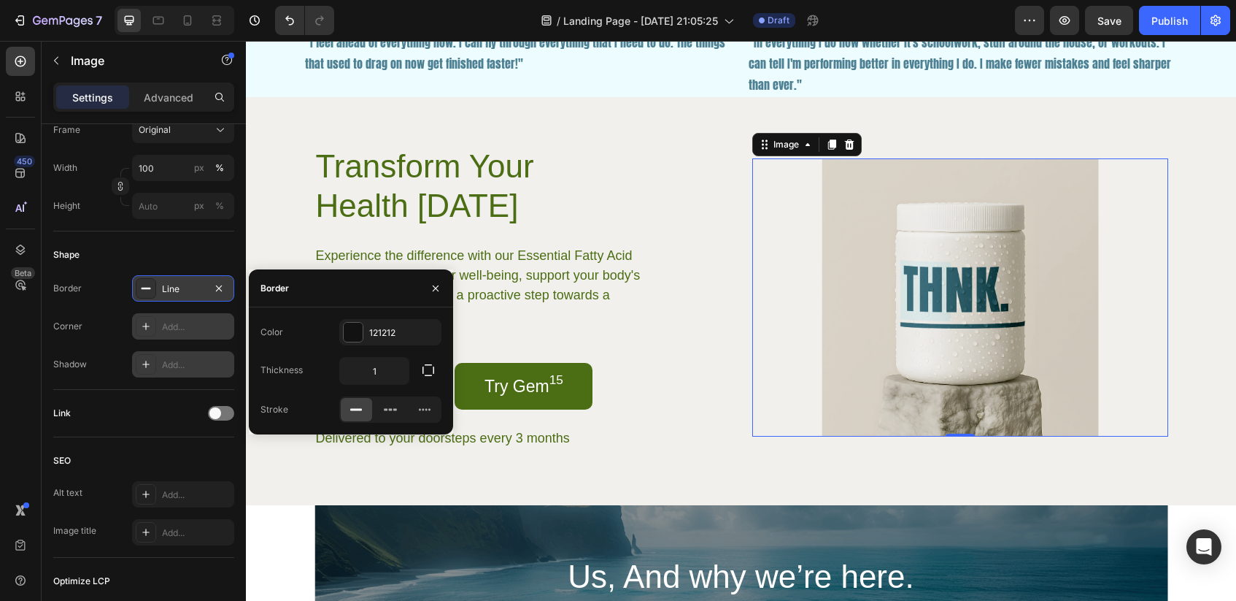
click at [210, 369] on div "Add..." at bounding box center [196, 364] width 69 height 13
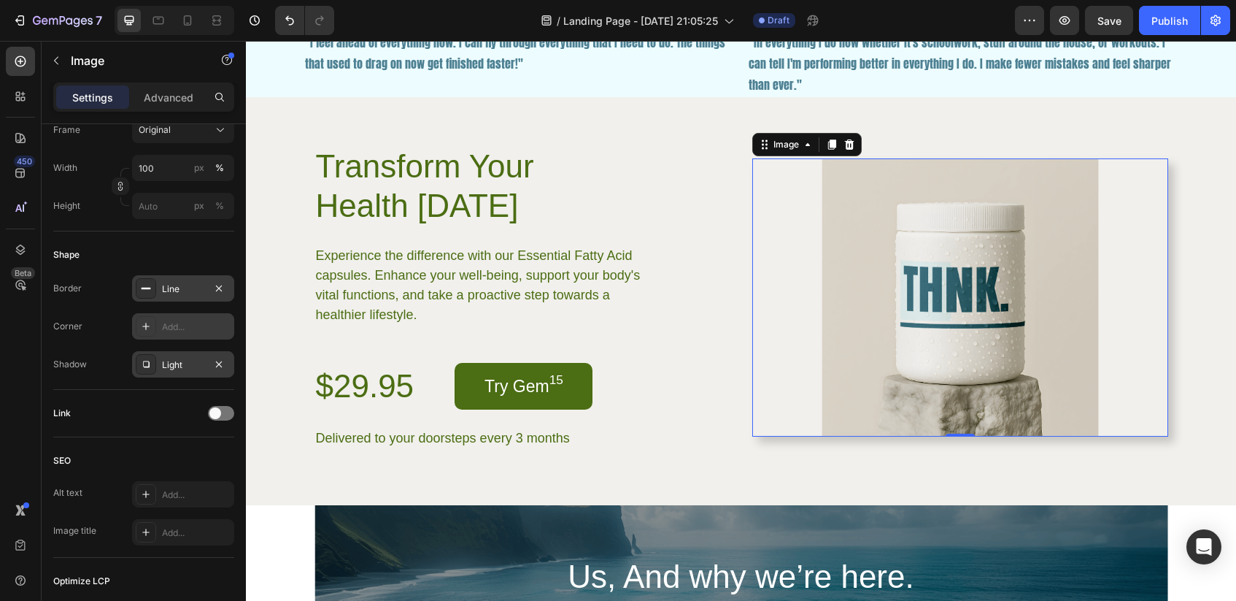
click at [196, 323] on div "Add..." at bounding box center [196, 326] width 69 height 13
type input "8"
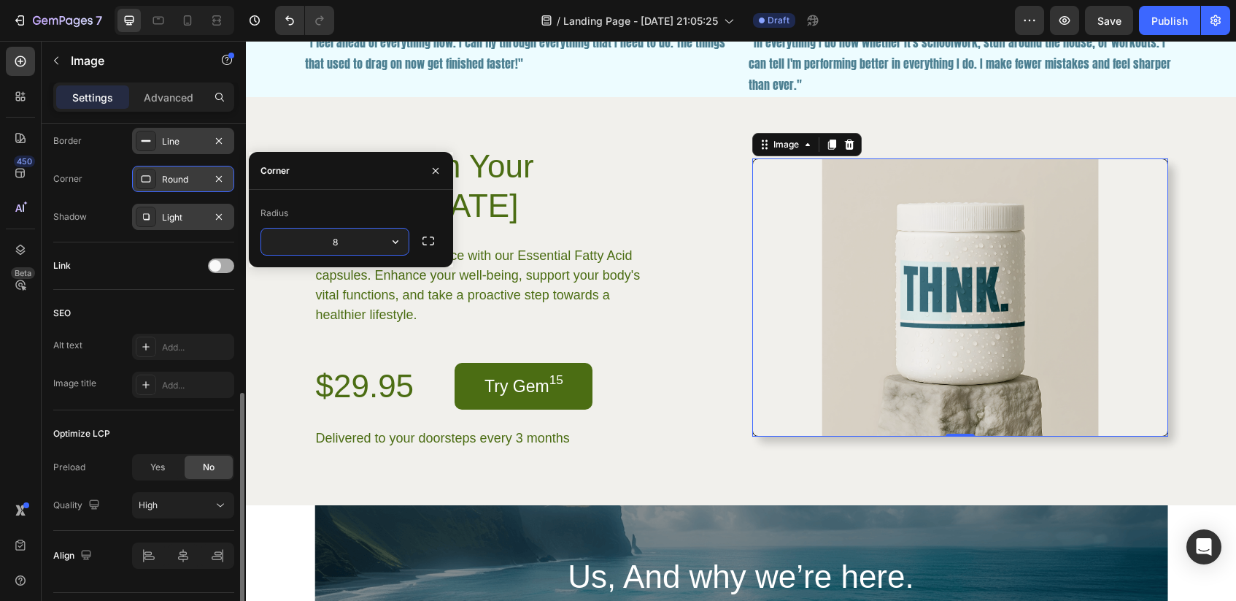
scroll to position [584, 0]
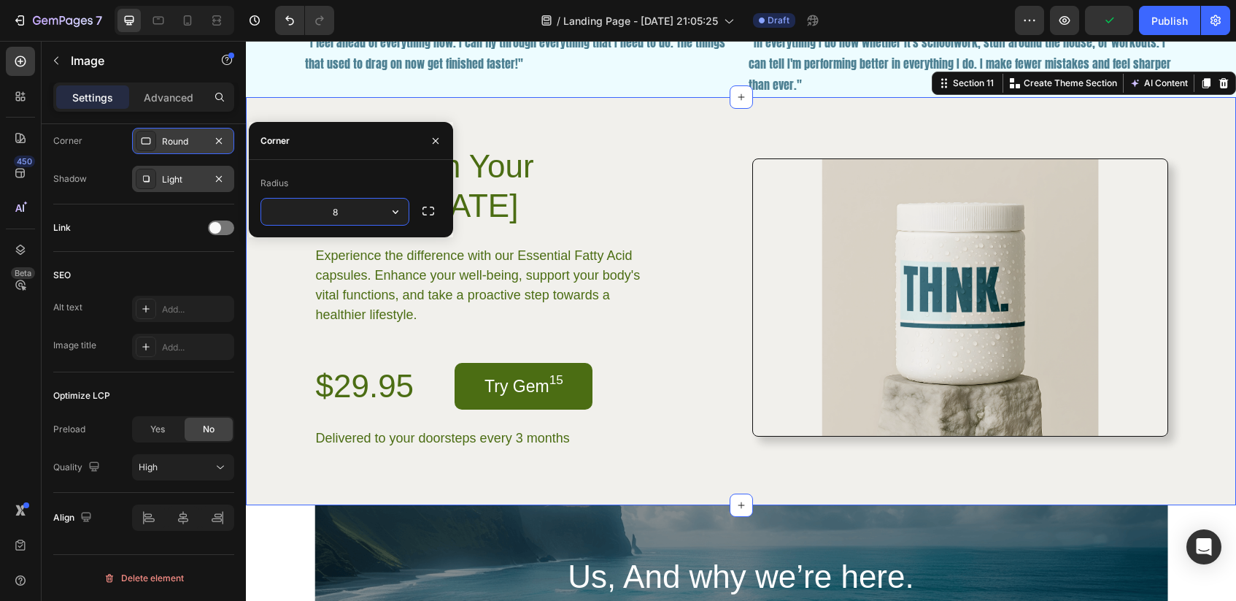
click at [709, 126] on div "Transform Your Health [DATE] Heading Experience the difference with our Essenti…" at bounding box center [741, 301] width 990 height 408
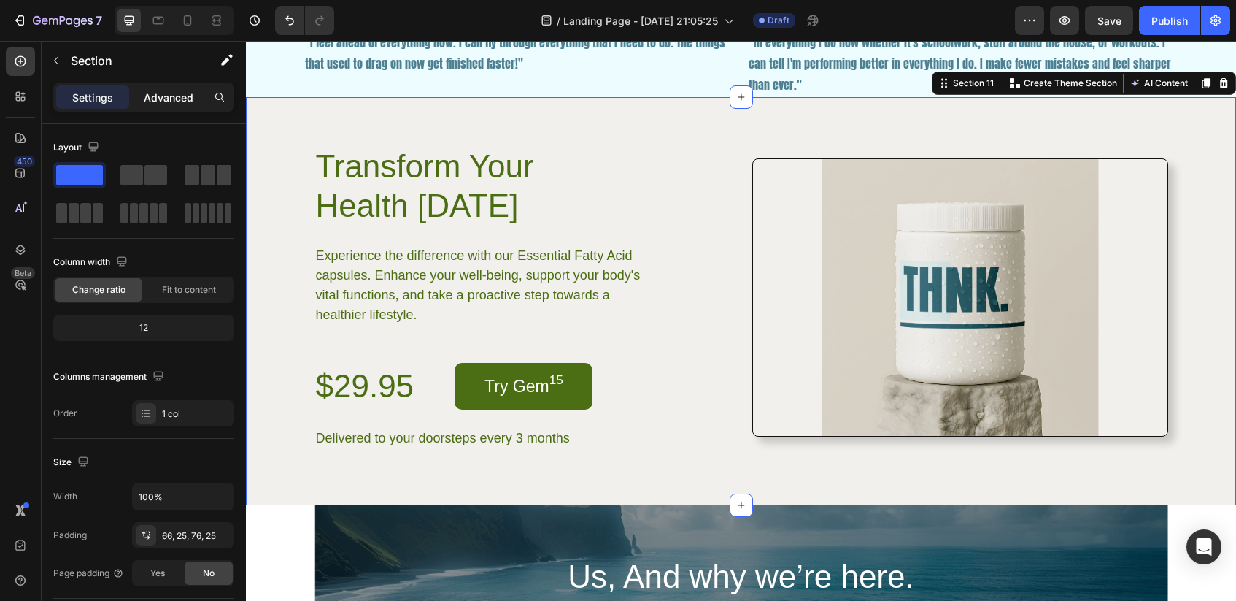
click at [167, 104] on p "Advanced" at bounding box center [169, 97] width 50 height 15
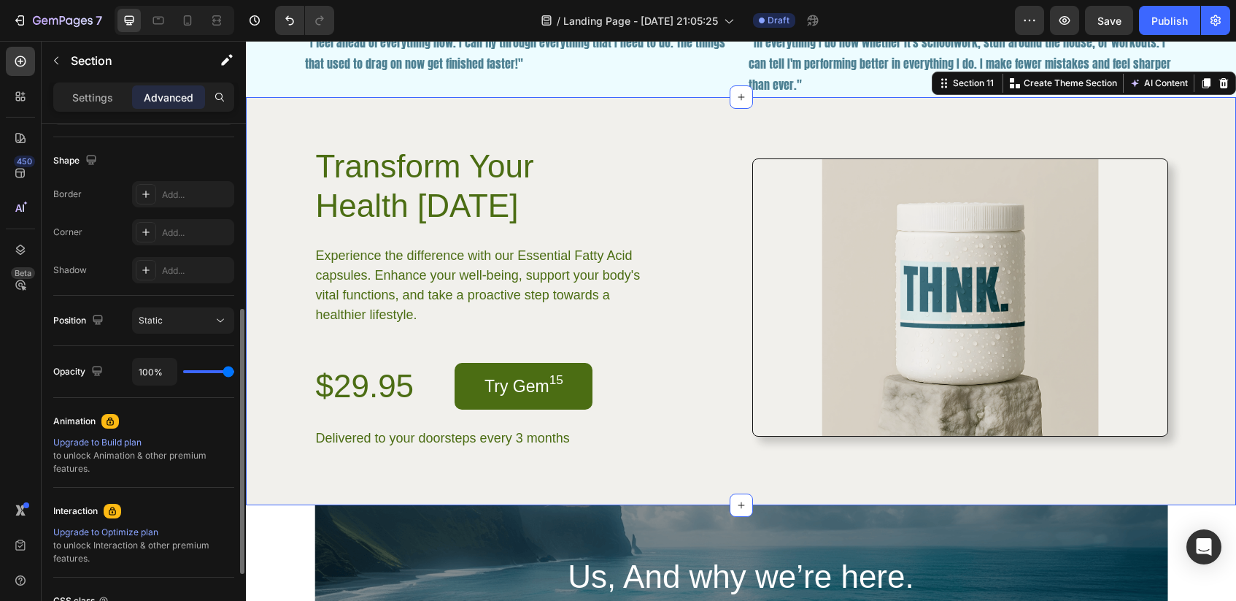
scroll to position [362, 0]
click at [110, 96] on p "Settings" at bounding box center [92, 97] width 41 height 15
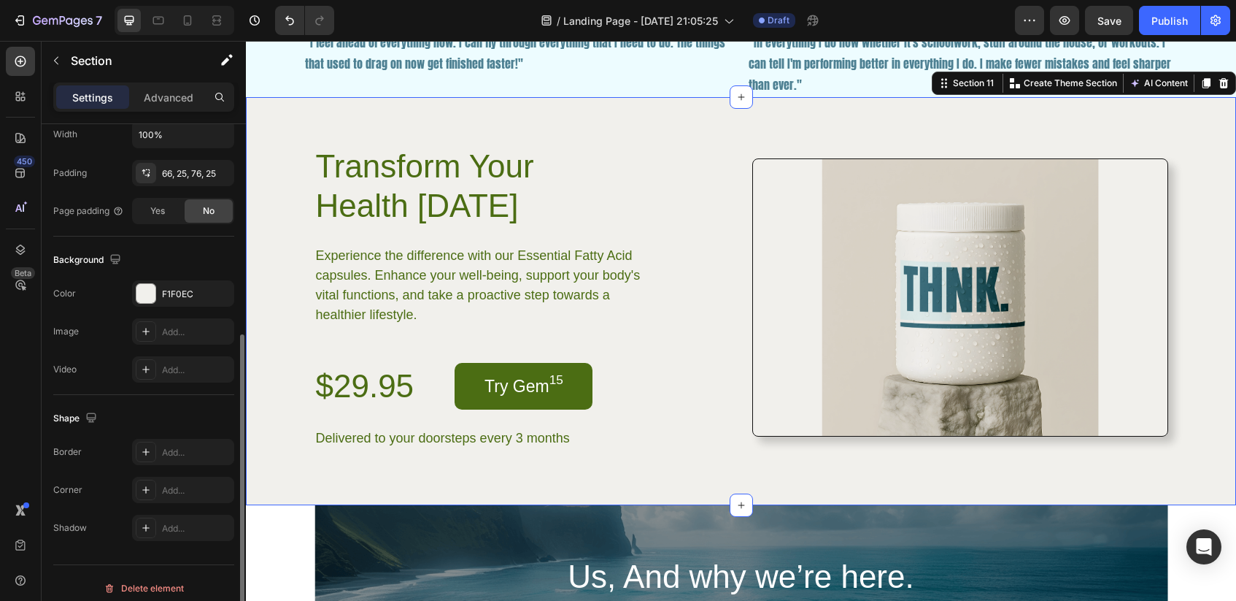
scroll to position [372, 0]
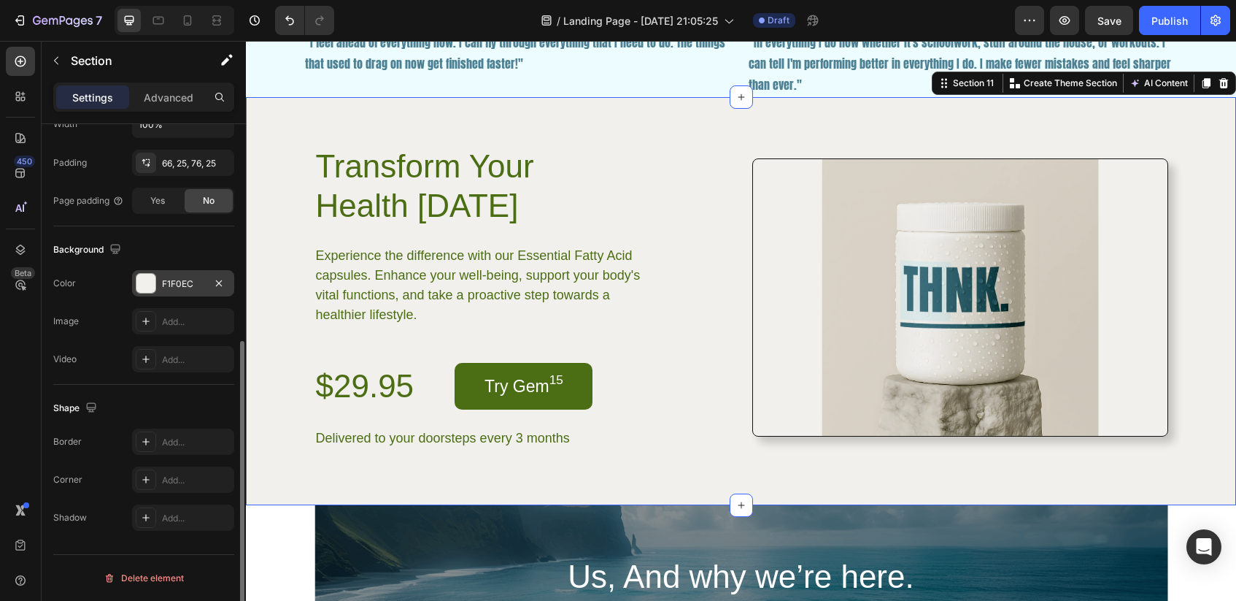
click at [151, 287] on div at bounding box center [145, 283] width 19 height 19
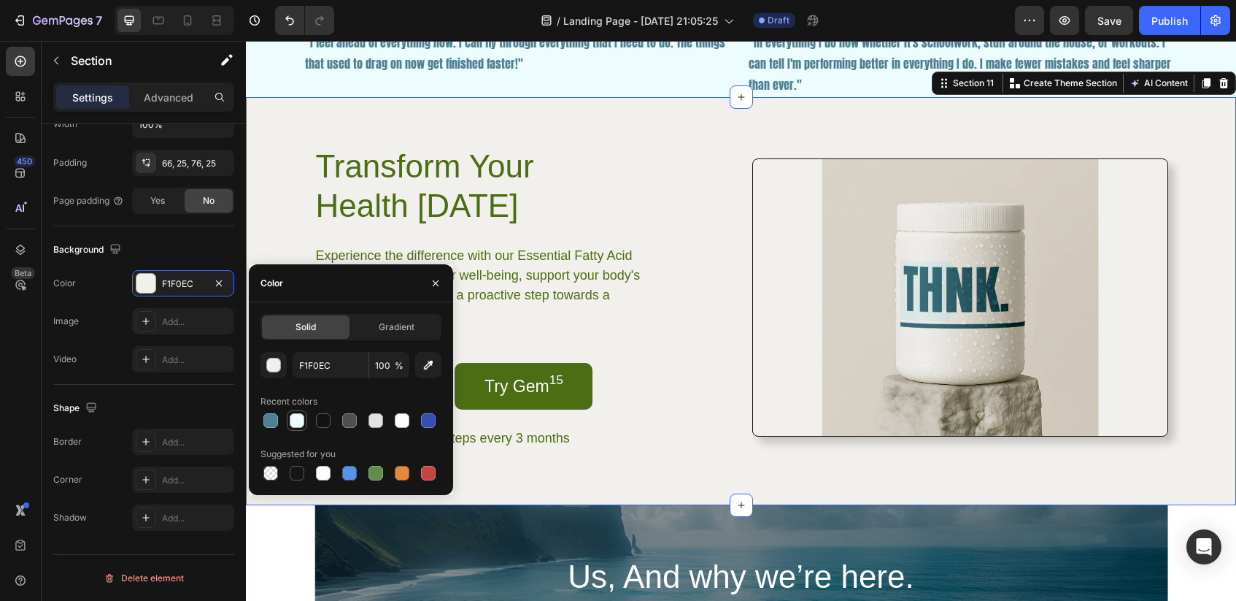
click at [298, 416] on div at bounding box center [297, 420] width 15 height 15
type input "EDFCFF"
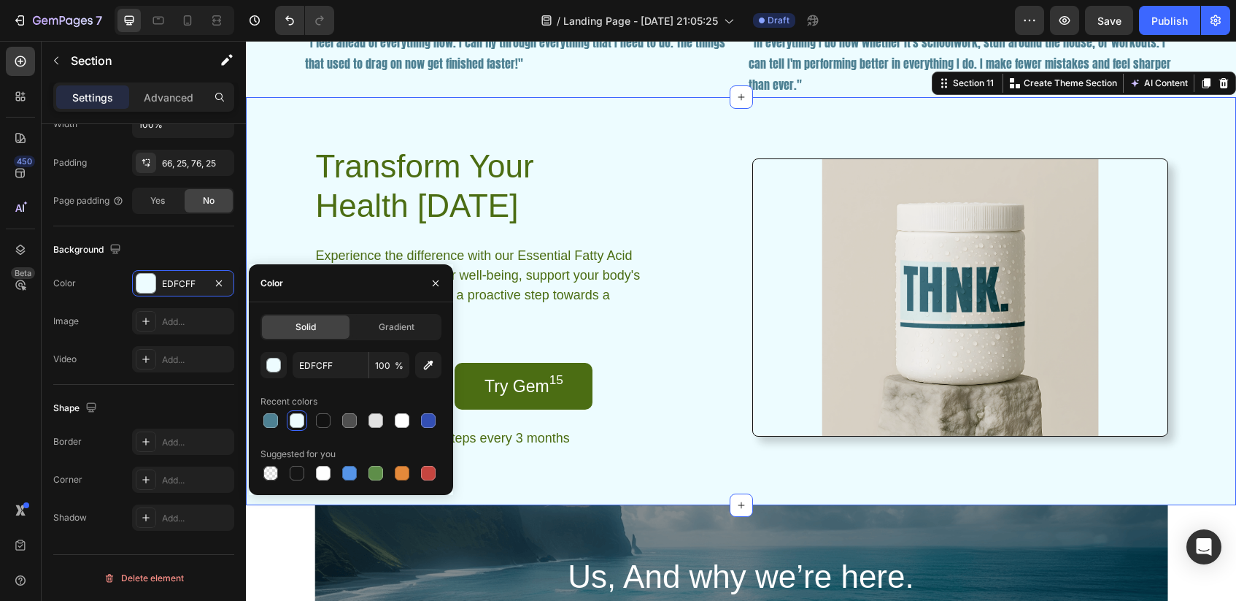
click at [847, 482] on div "Transform Your Health [DATE] Heading Experience the difference with our Essenti…" at bounding box center [741, 301] width 990 height 408
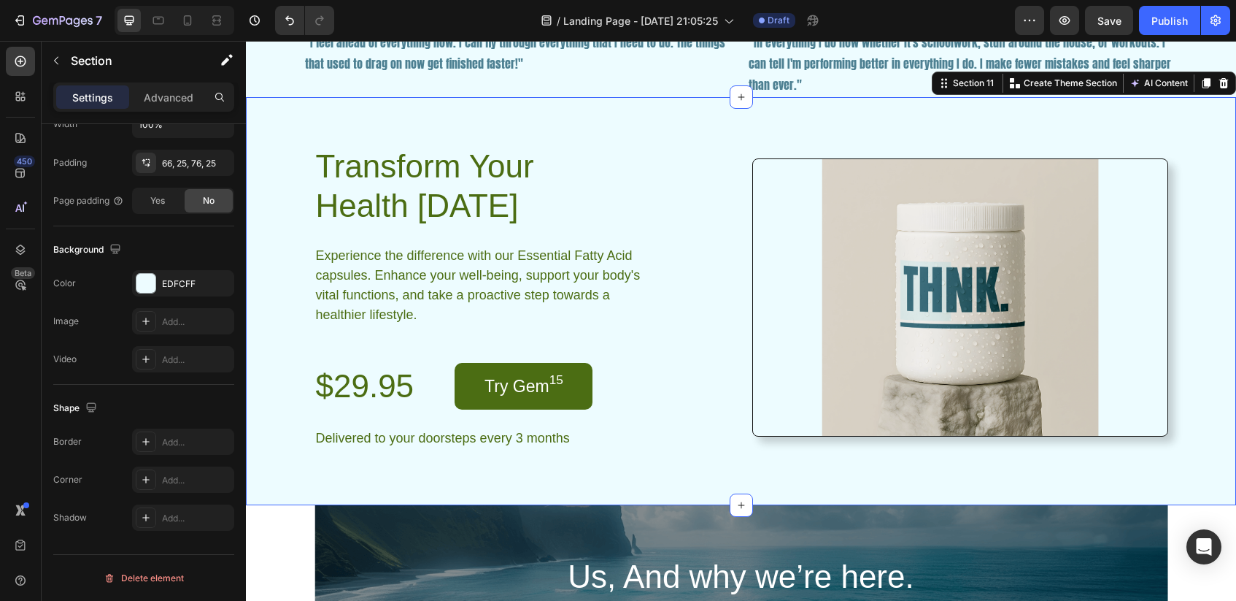
click at [622, 142] on div "Transform Your Health [DATE] Heading Experience the difference with our Essenti…" at bounding box center [741, 301] width 990 height 408
click at [772, 124] on div "Transform Your Health [DATE] Heading Experience the difference with our Essenti…" at bounding box center [741, 301] width 990 height 408
